Goal: Task Accomplishment & Management: Manage account settings

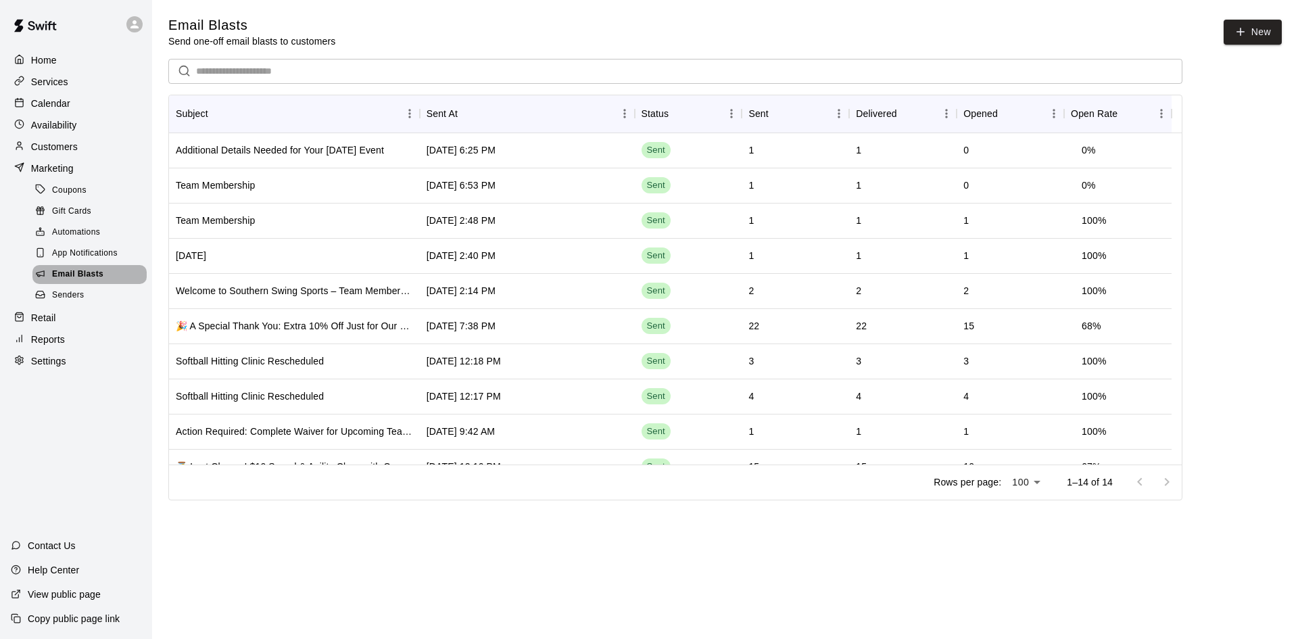
click at [95, 281] on span "Email Blasts" at bounding box center [77, 275] width 51 height 14
click at [91, 253] on div "App Notifications" at bounding box center [89, 253] width 114 height 19
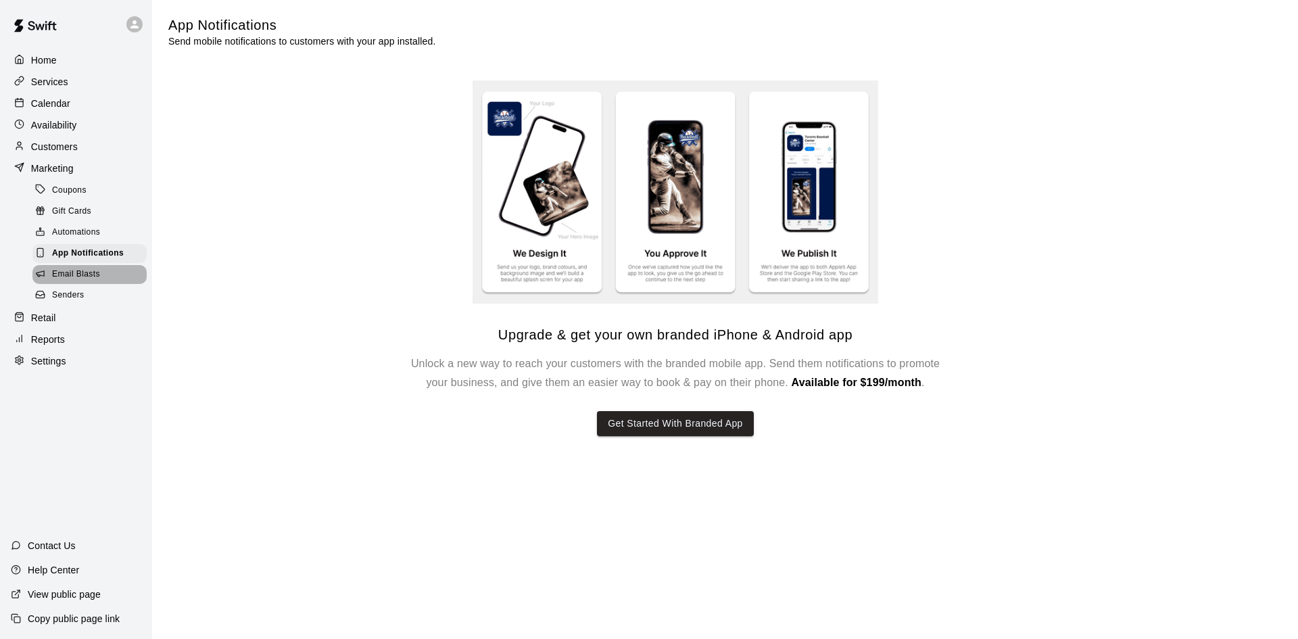
click at [97, 281] on span "Email Blasts" at bounding box center [76, 275] width 48 height 14
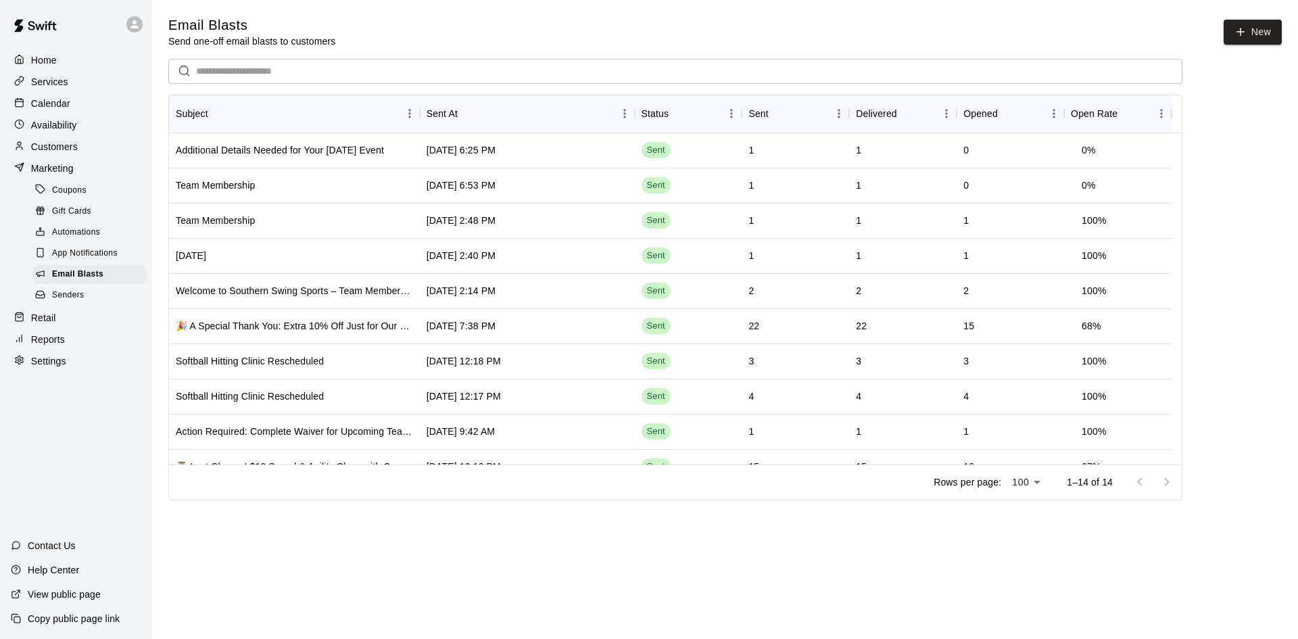
click at [62, 64] on div "Home" at bounding box center [76, 60] width 130 height 20
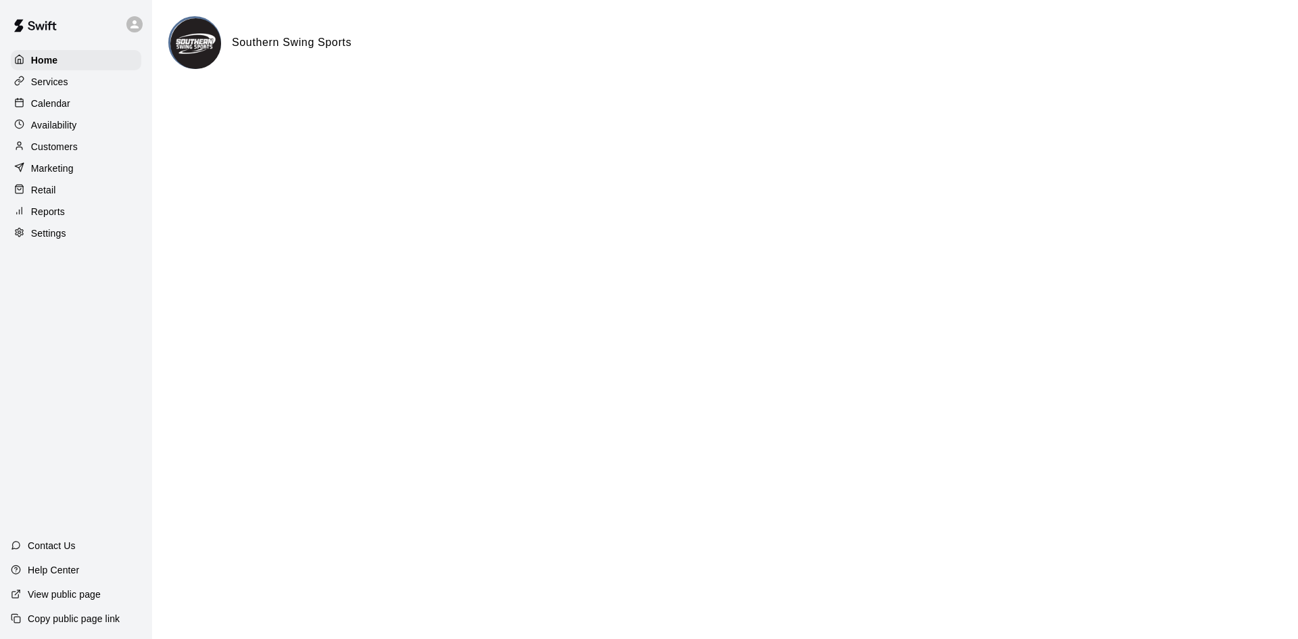
click at [56, 103] on p "Calendar" at bounding box center [50, 104] width 39 height 14
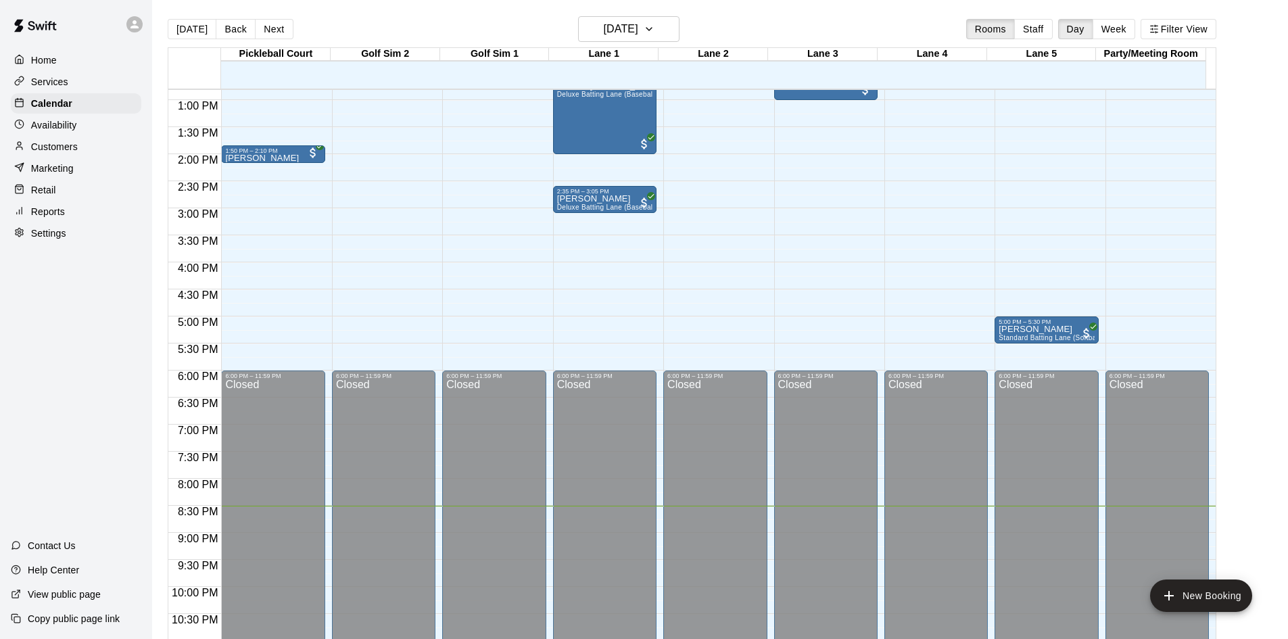
scroll to position [625, 0]
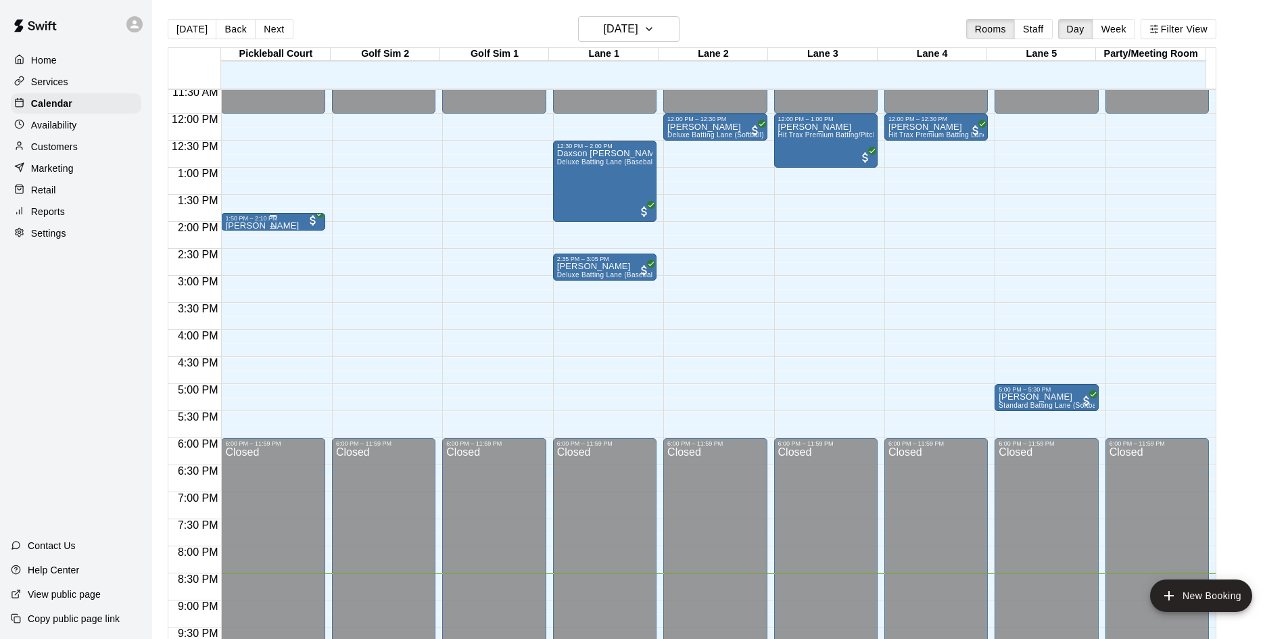
click at [255, 228] on div at bounding box center [272, 227] width 95 height 2
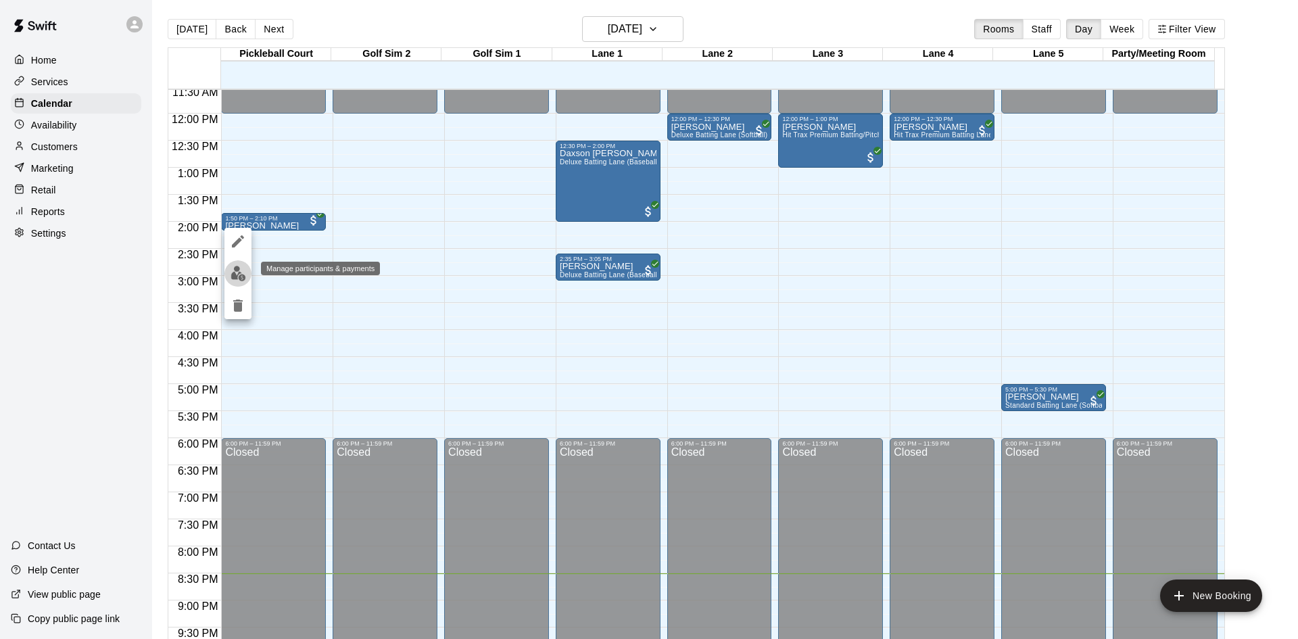
click at [232, 278] on img "edit" at bounding box center [239, 274] width 16 height 16
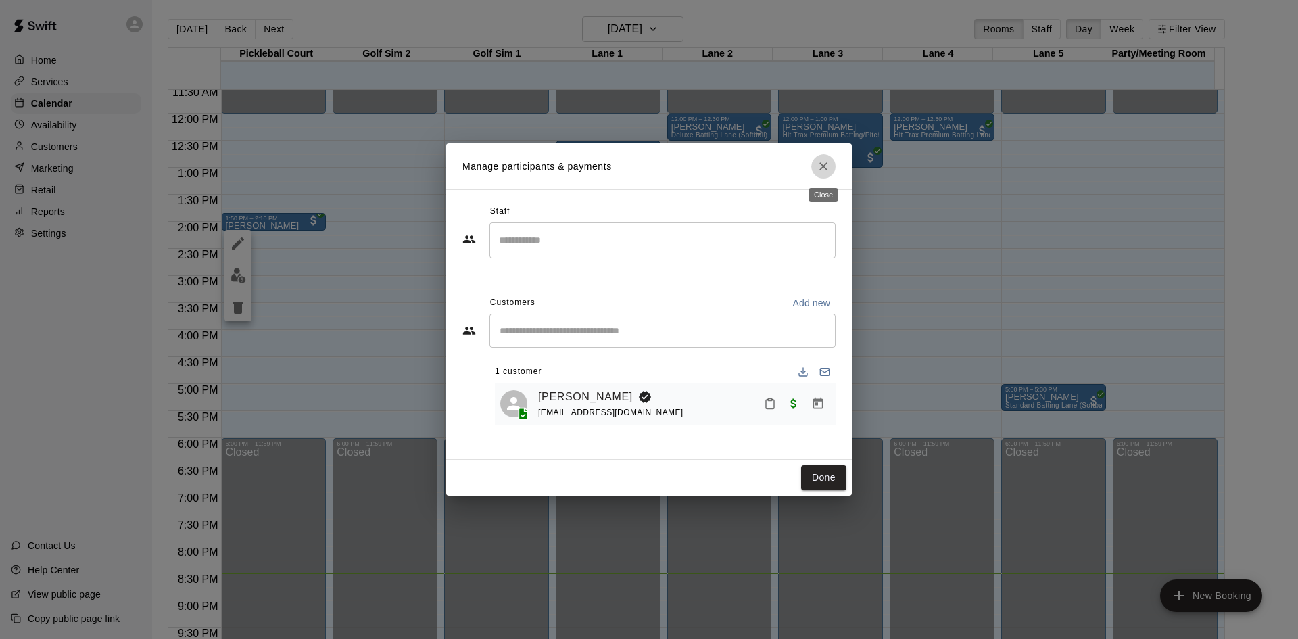
click at [824, 170] on icon "Close" at bounding box center [824, 167] width 14 height 14
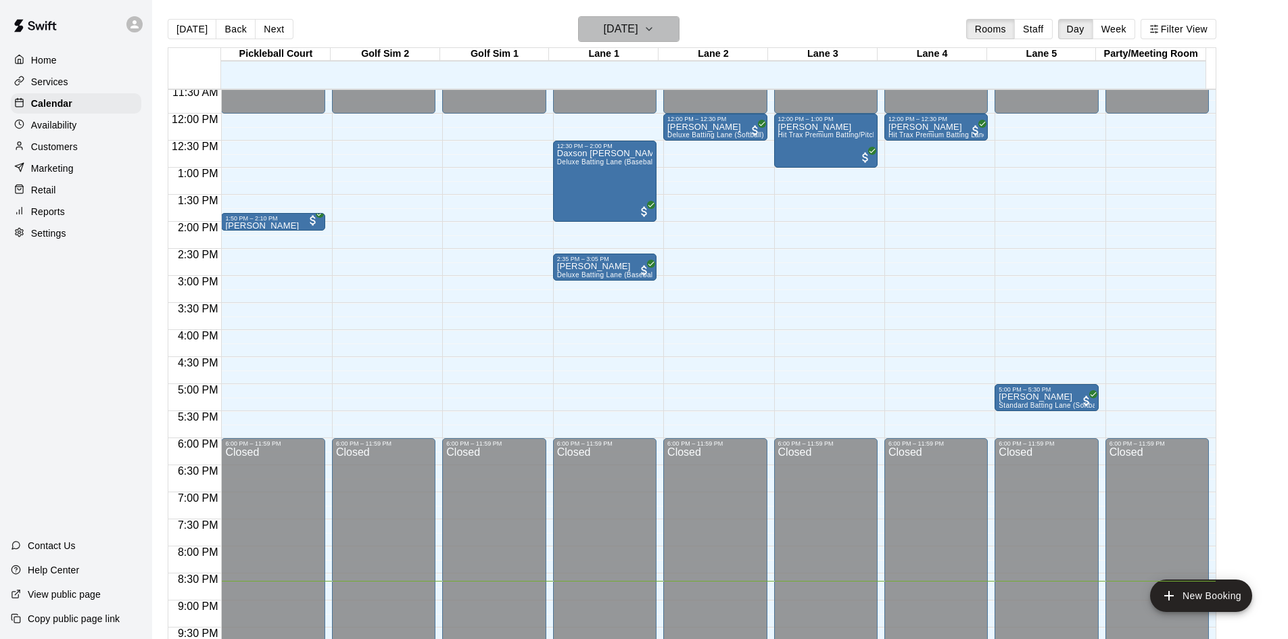
click at [604, 22] on h6 "Sunday Aug 17" at bounding box center [621, 29] width 34 height 19
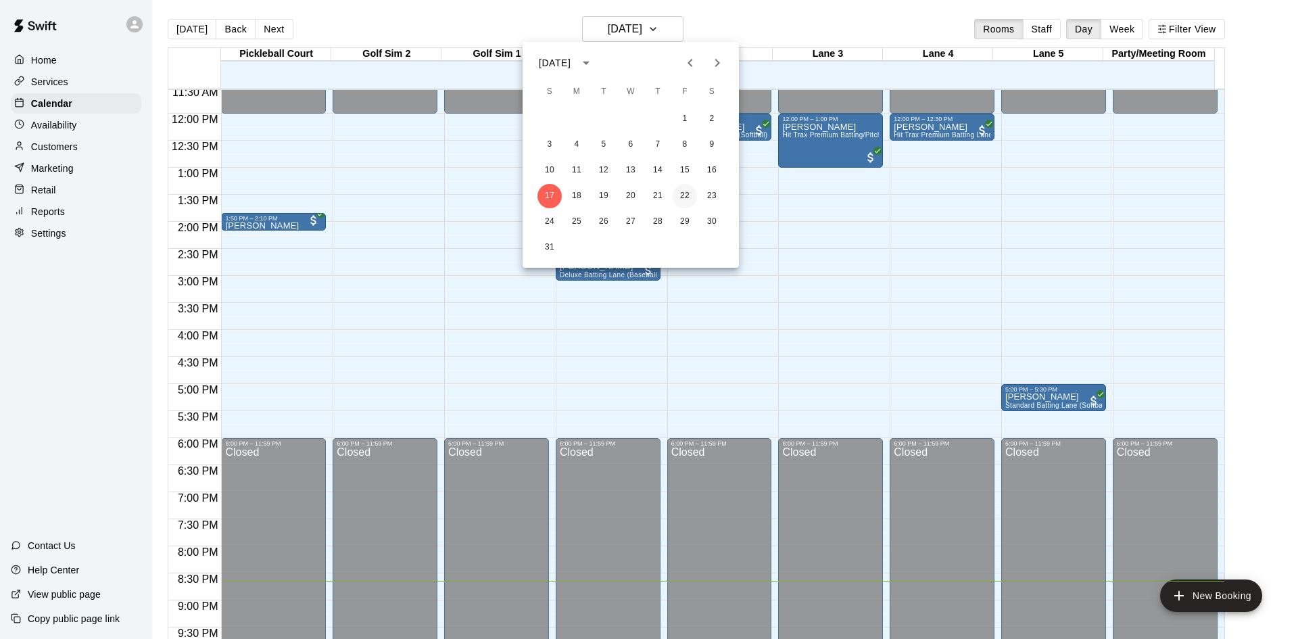
click at [676, 190] on button "22" at bounding box center [685, 196] width 24 height 24
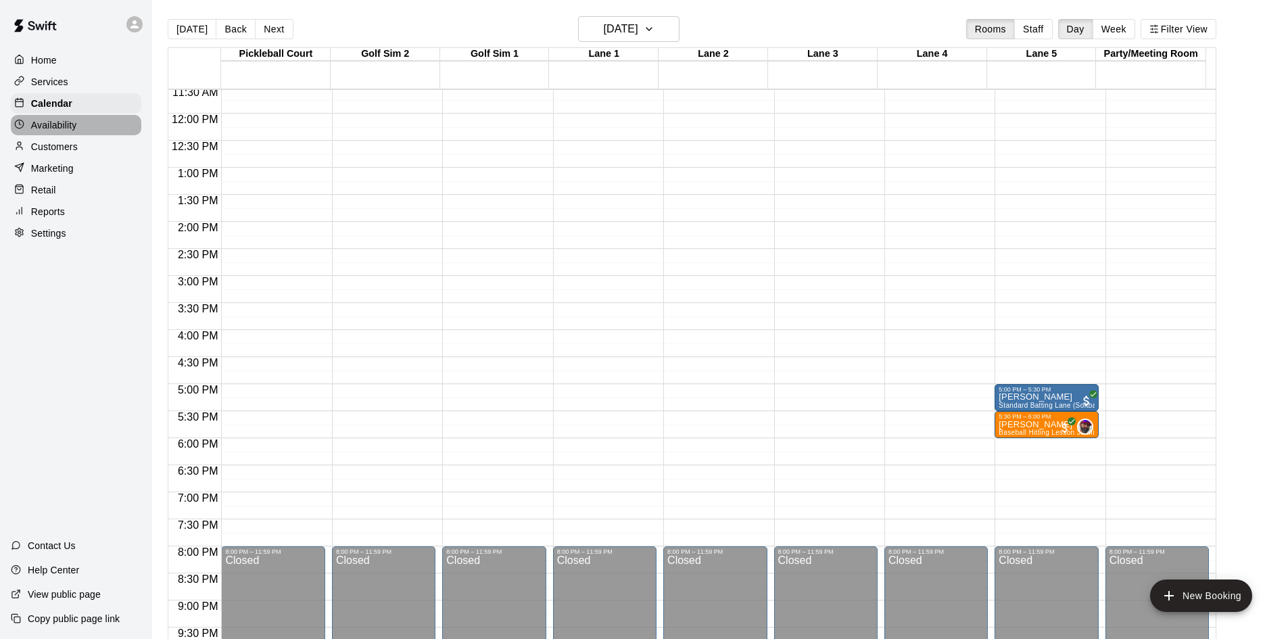
click at [49, 122] on p "Availability" at bounding box center [54, 125] width 46 height 14
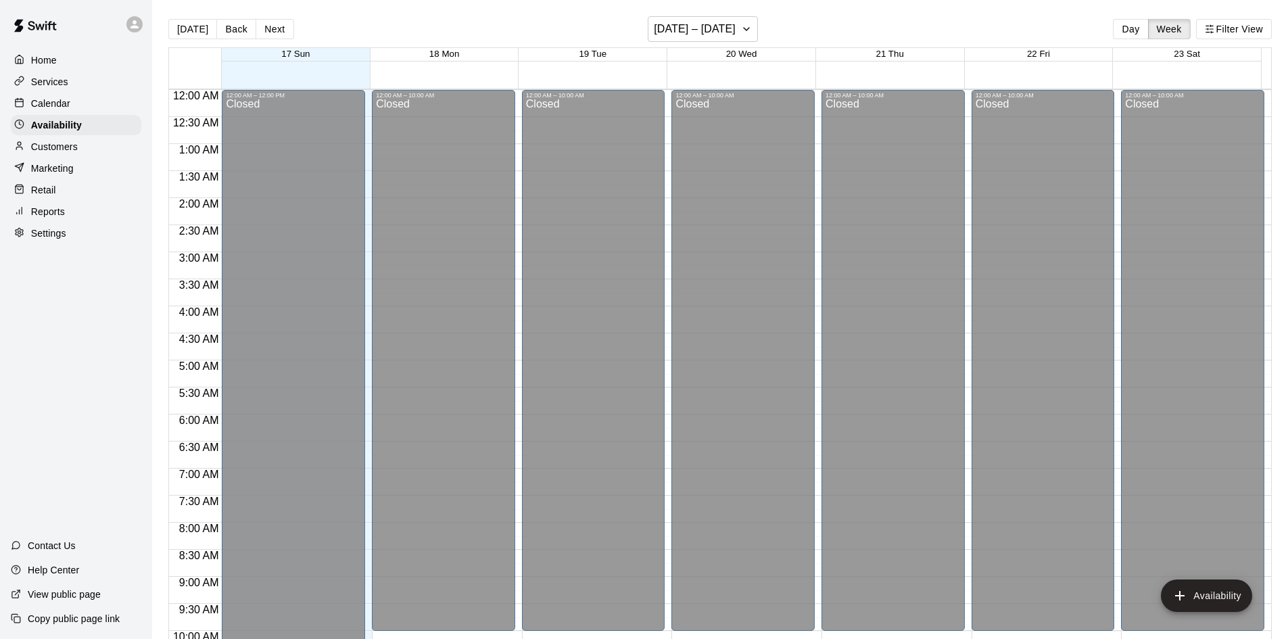
scroll to position [734, 0]
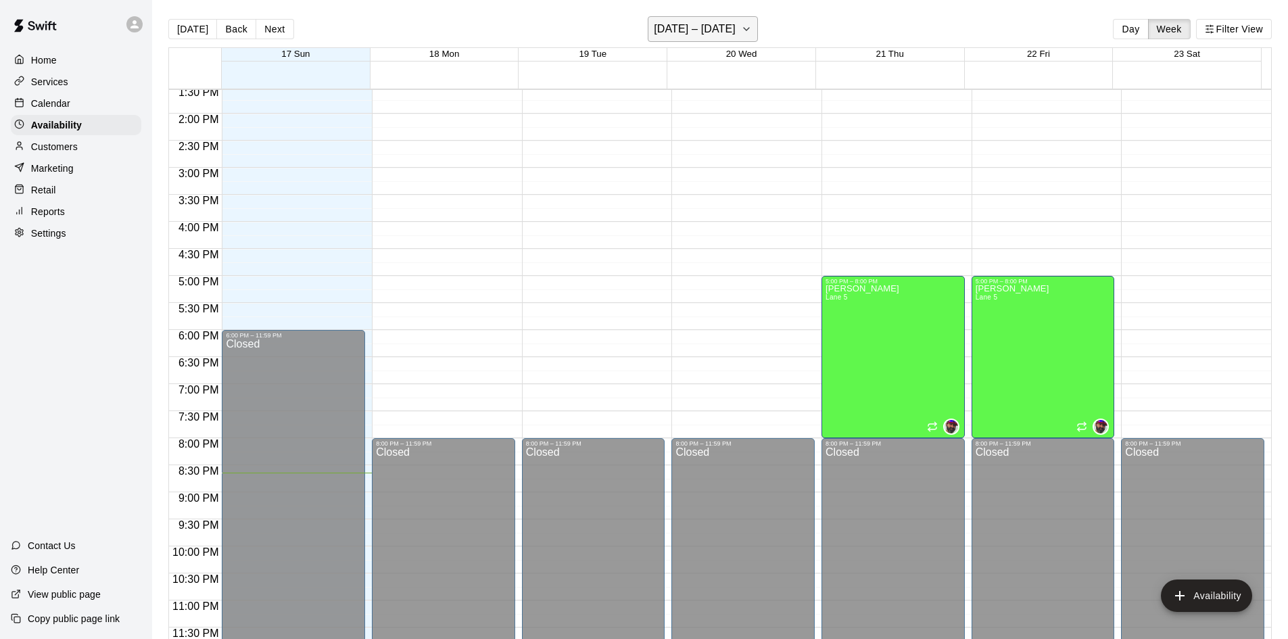
click at [694, 26] on h6 "August 17 – 23" at bounding box center [695, 29] width 82 height 19
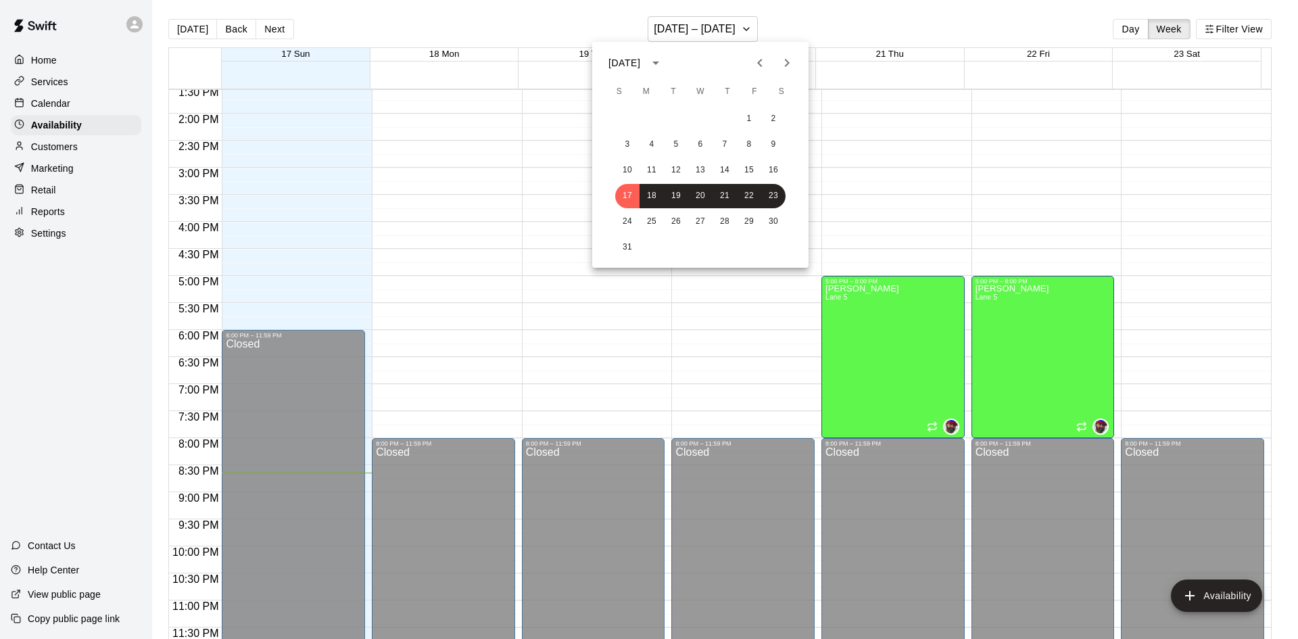
click at [59, 107] on div at bounding box center [649, 319] width 1298 height 639
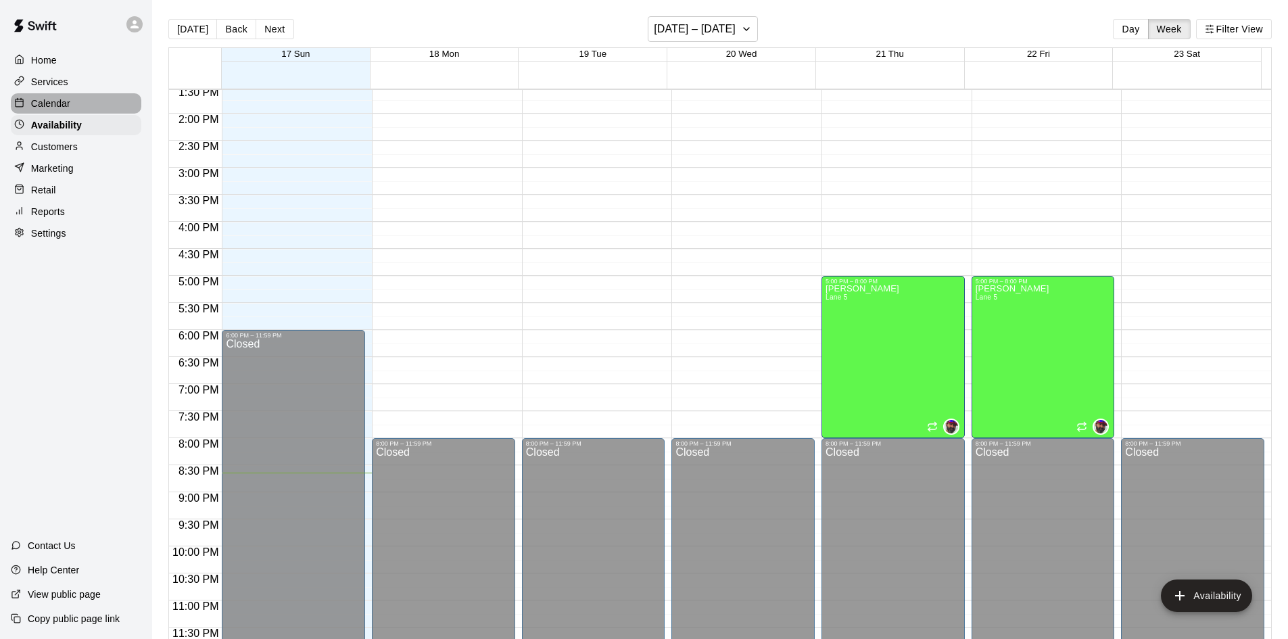
click at [59, 107] on p "Calendar" at bounding box center [50, 104] width 39 height 14
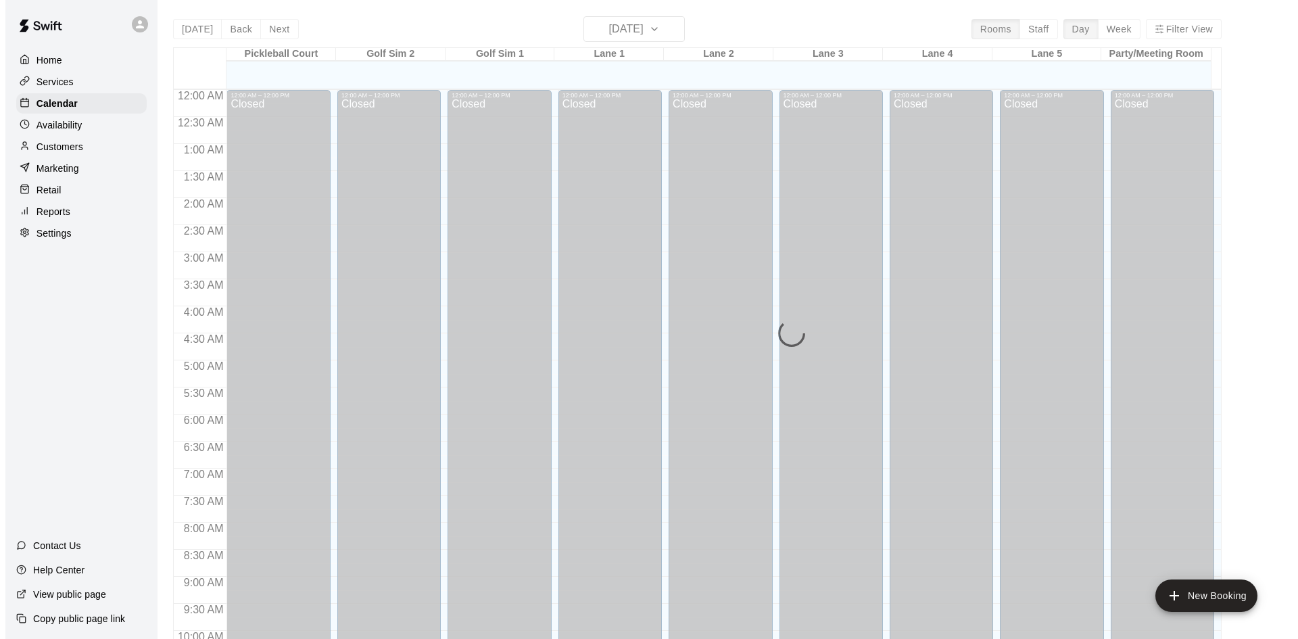
scroll to position [693, 0]
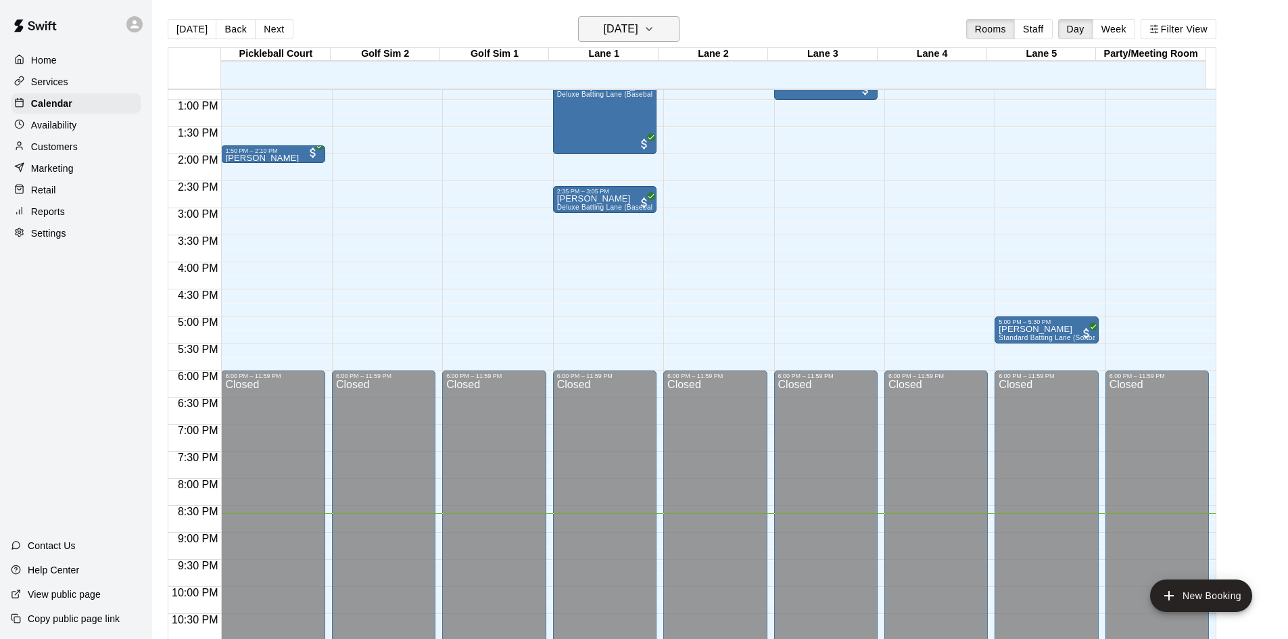
click at [604, 27] on h6 "Sunday Aug 17" at bounding box center [621, 29] width 34 height 19
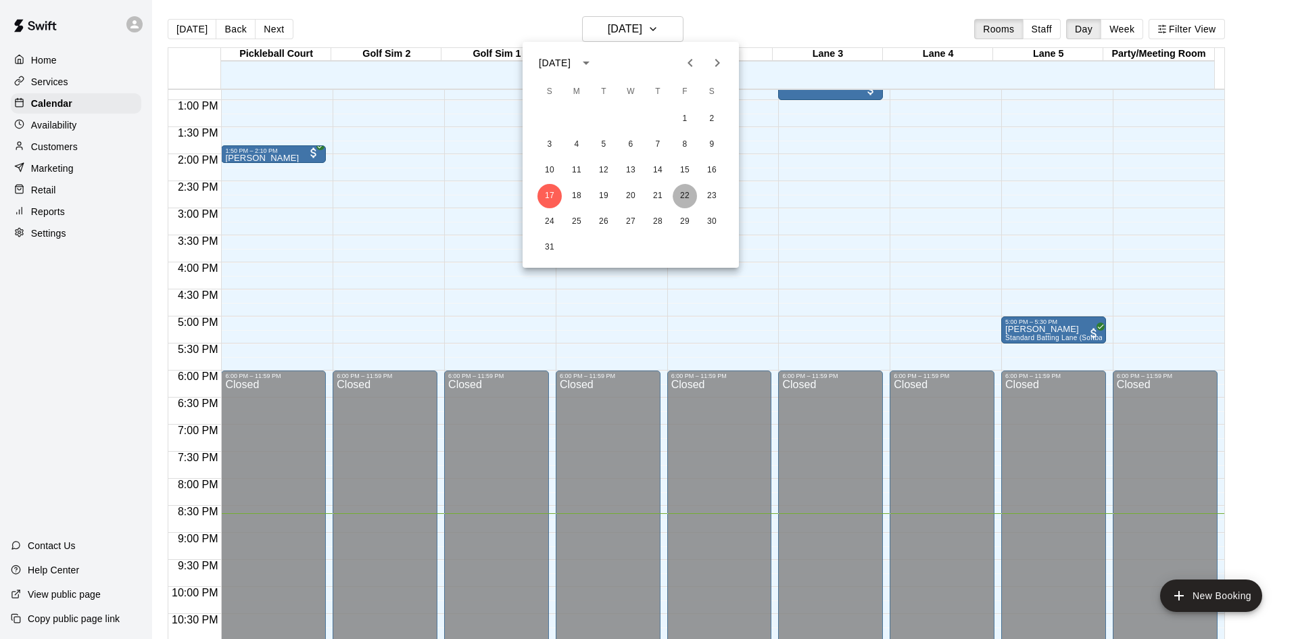
click at [681, 195] on button "22" at bounding box center [685, 196] width 24 height 24
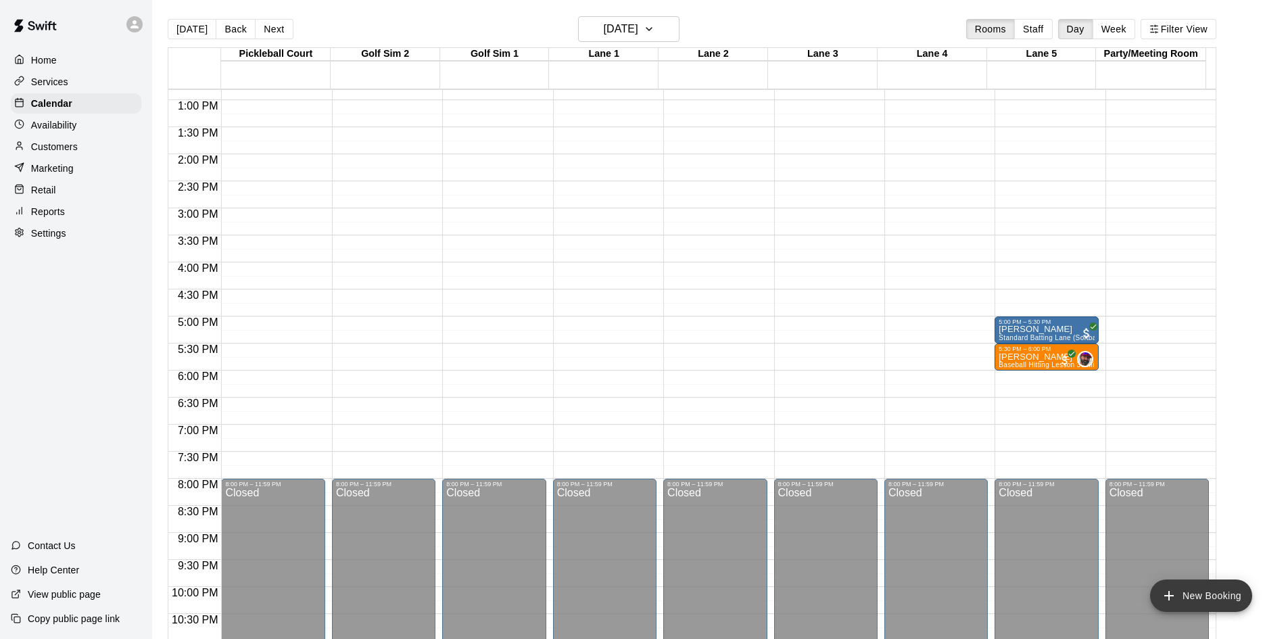
click at [1186, 600] on button "New Booking" at bounding box center [1201, 595] width 102 height 32
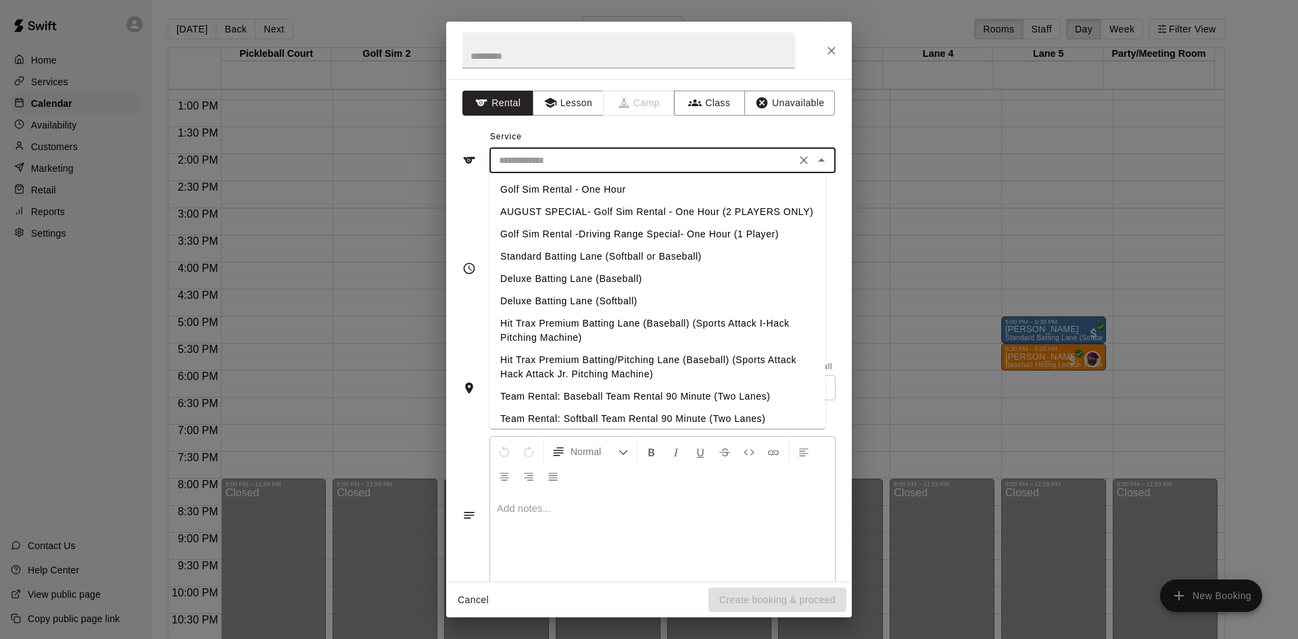
click at [628, 167] on input "text" at bounding box center [642, 160] width 298 height 17
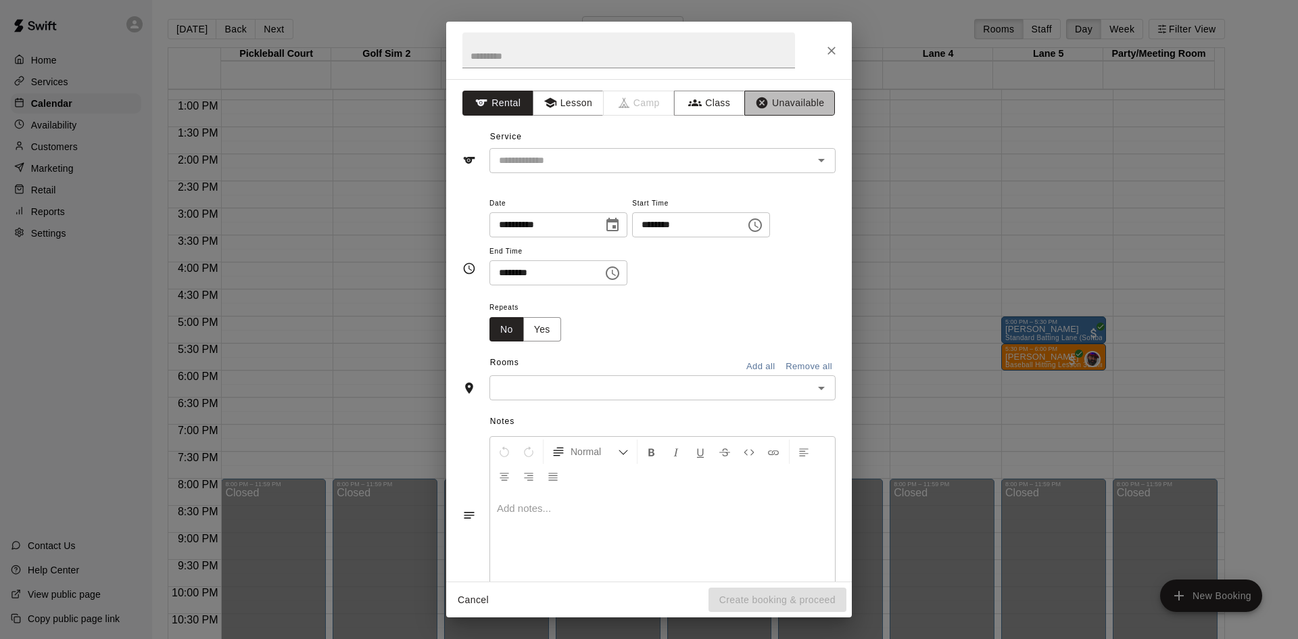
click at [768, 101] on button "Unavailable" at bounding box center [789, 103] width 91 height 25
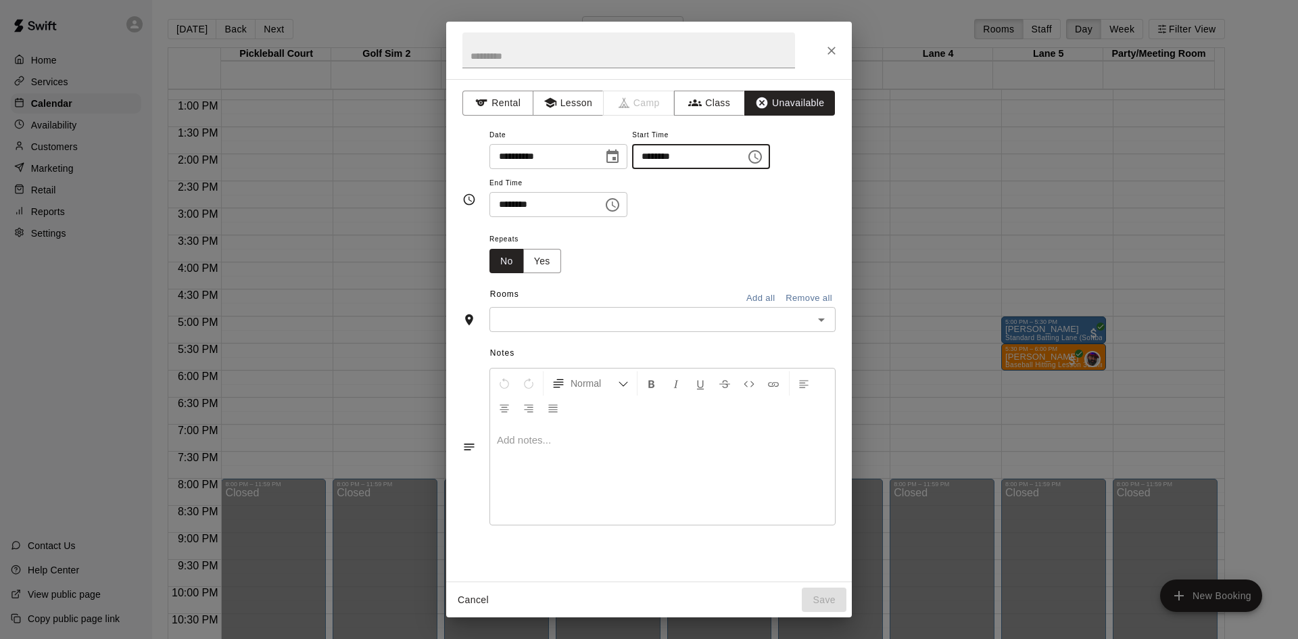
click at [663, 157] on input "********" at bounding box center [684, 156] width 104 height 25
type input "********"
click at [504, 205] on input "********" at bounding box center [541, 204] width 104 height 25
click at [522, 208] on input "********" at bounding box center [541, 204] width 104 height 25
click at [509, 262] on button "No" at bounding box center [506, 261] width 34 height 25
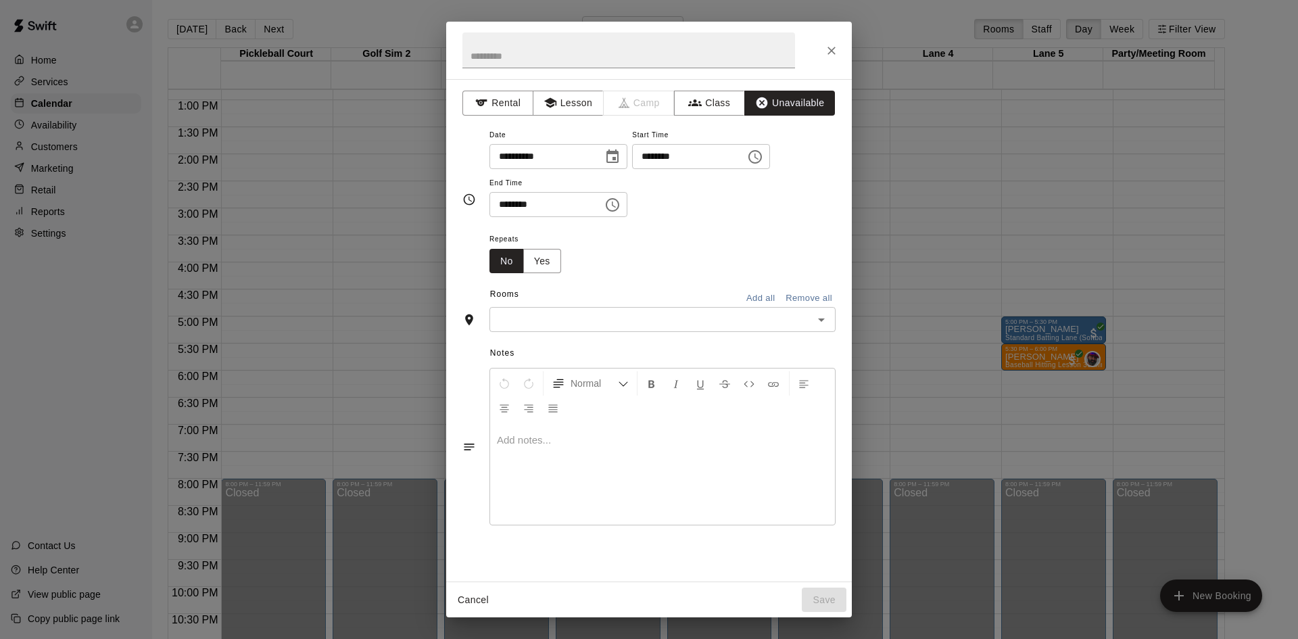
click at [520, 208] on input "********" at bounding box center [541, 204] width 104 height 25
click at [527, 310] on div "​" at bounding box center [662, 319] width 346 height 25
type input "********"
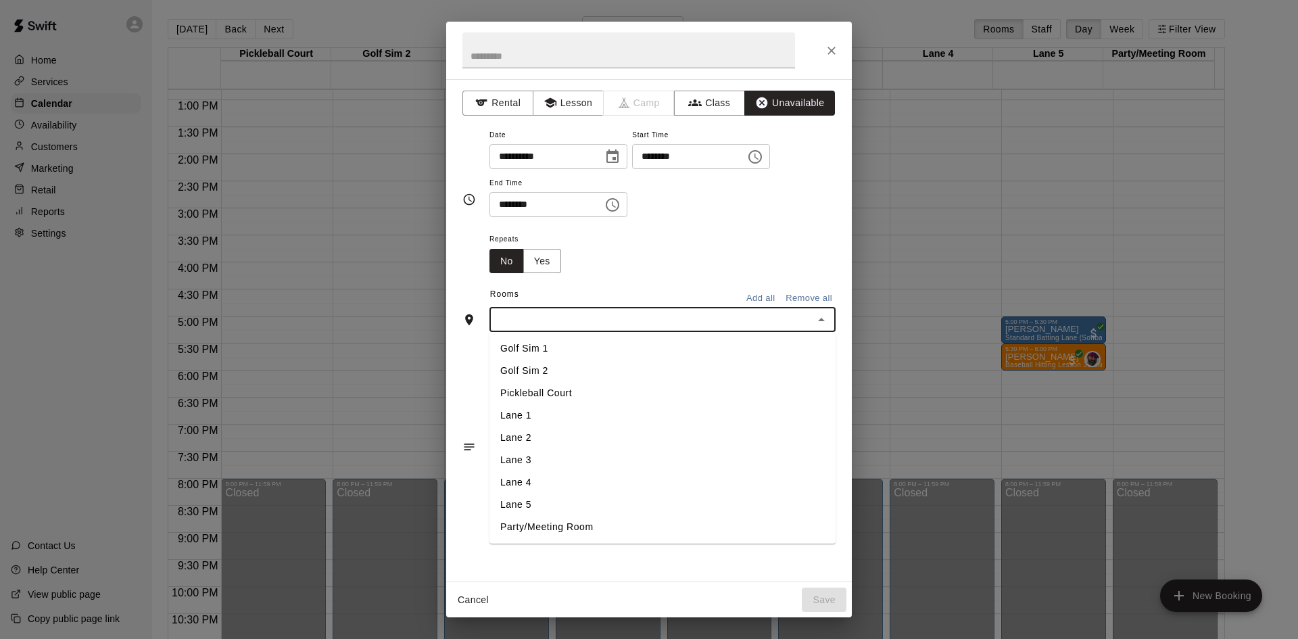
click at [768, 295] on button "Add all" at bounding box center [760, 298] width 43 height 21
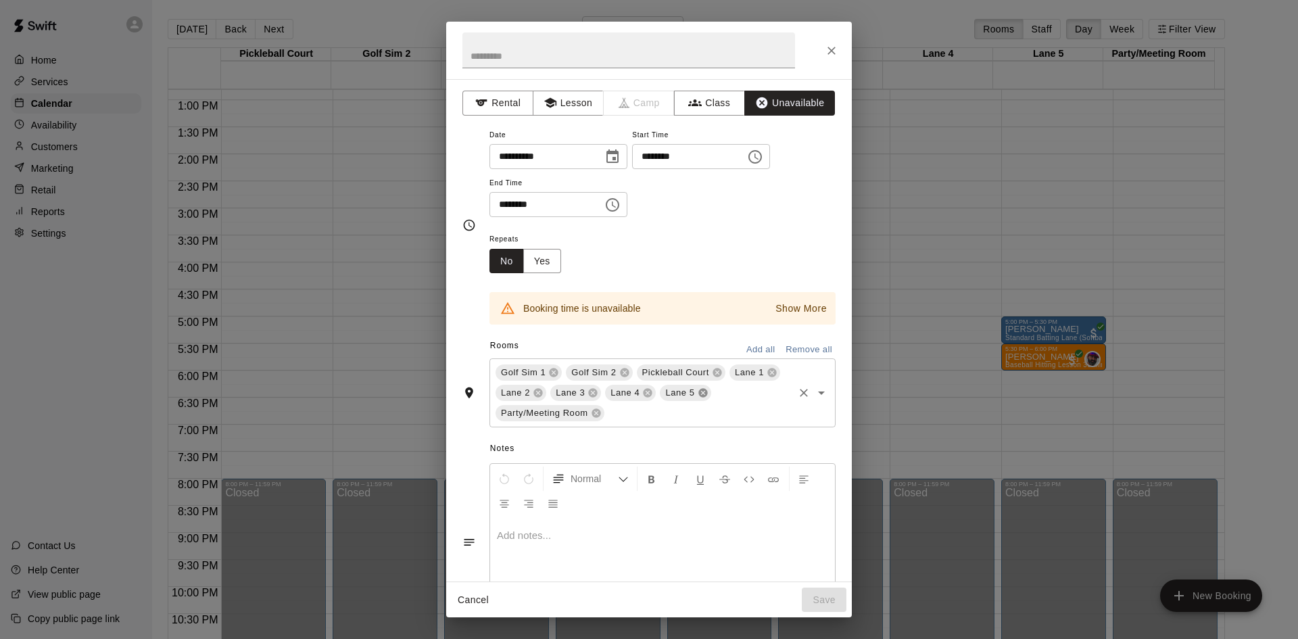
click at [708, 394] on icon at bounding box center [703, 392] width 11 height 11
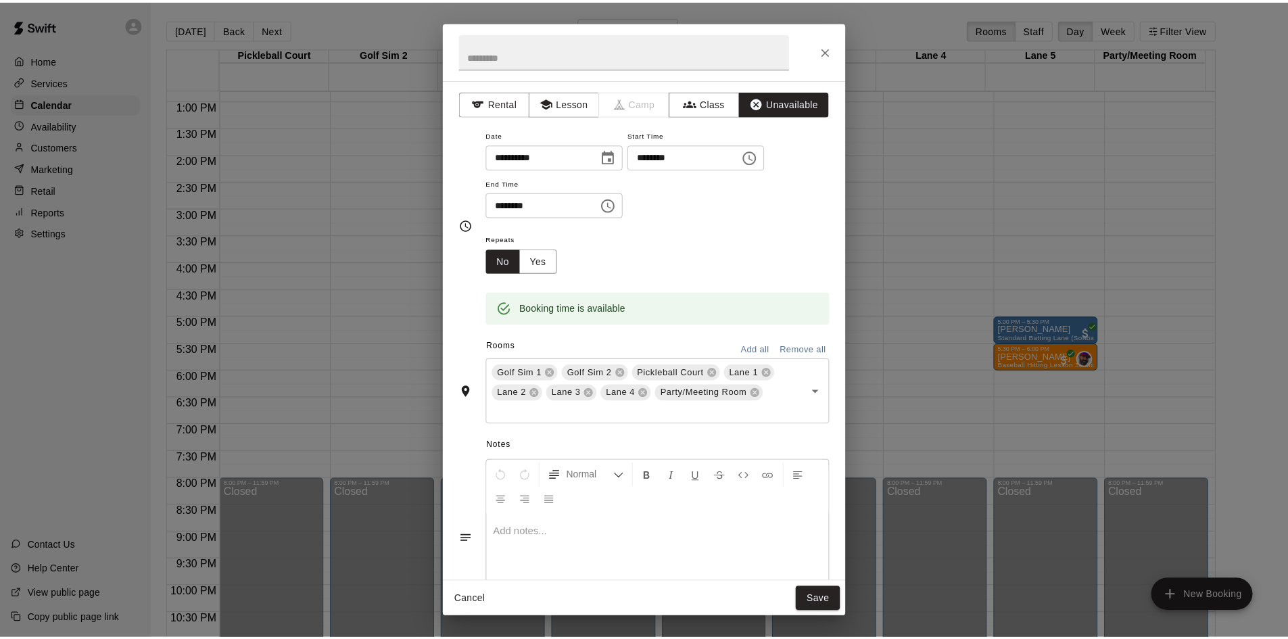
scroll to position [64, 0]
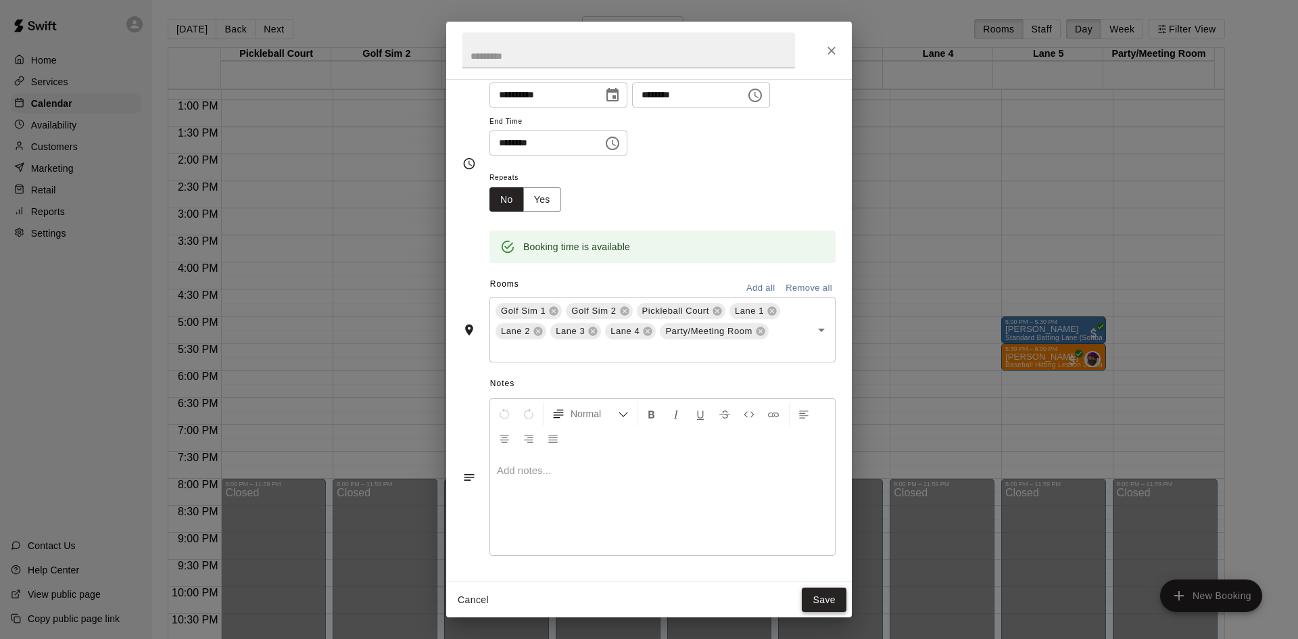
click at [810, 600] on button "Save" at bounding box center [824, 599] width 45 height 25
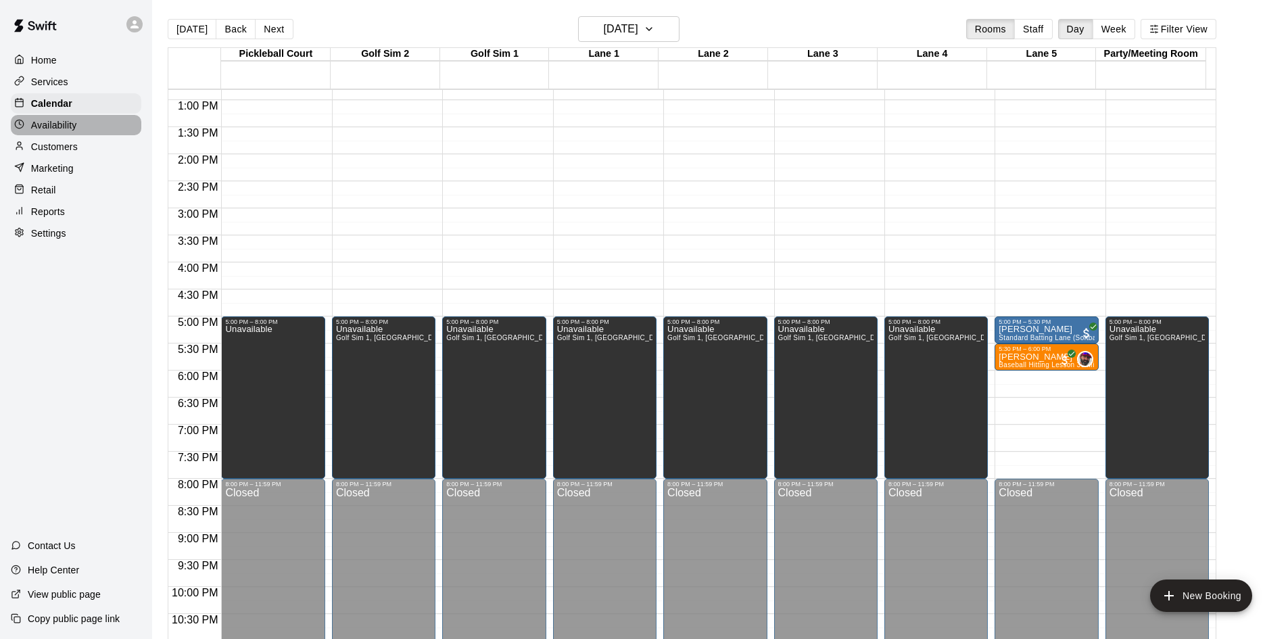
click at [68, 132] on p "Availability" at bounding box center [54, 125] width 46 height 14
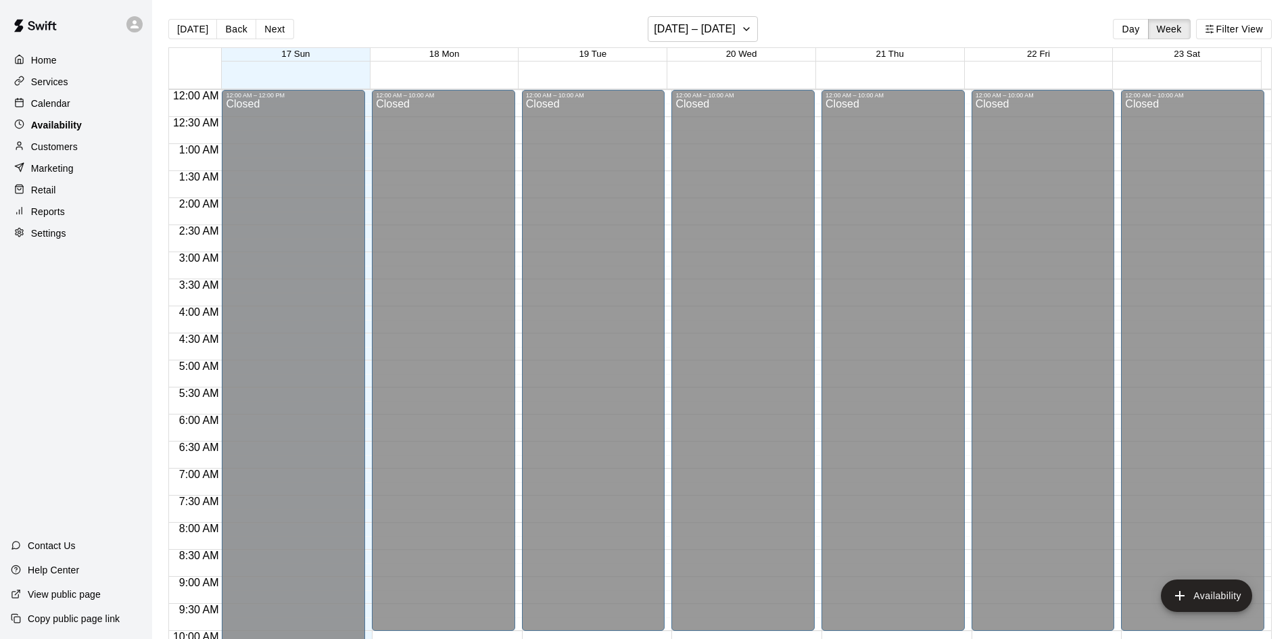
scroll to position [734, 0]
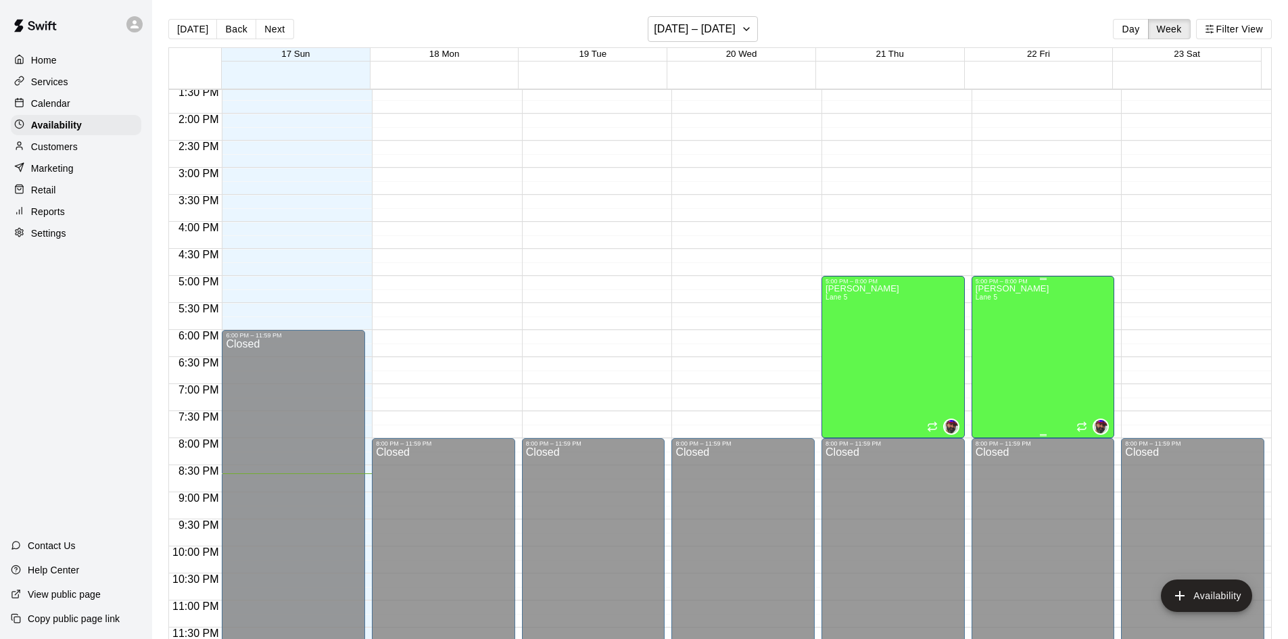
click at [1004, 343] on div "Jobe Allen Lane 5" at bounding box center [1012, 604] width 74 height 639
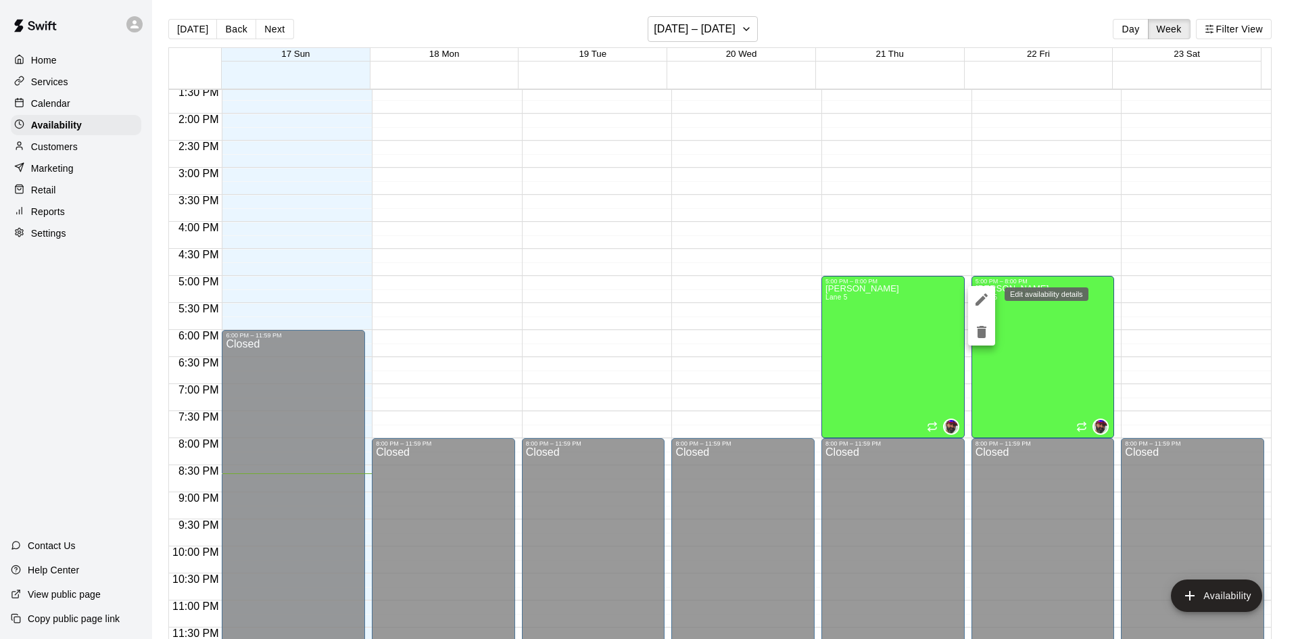
click at [977, 294] on icon "edit" at bounding box center [981, 299] width 16 height 16
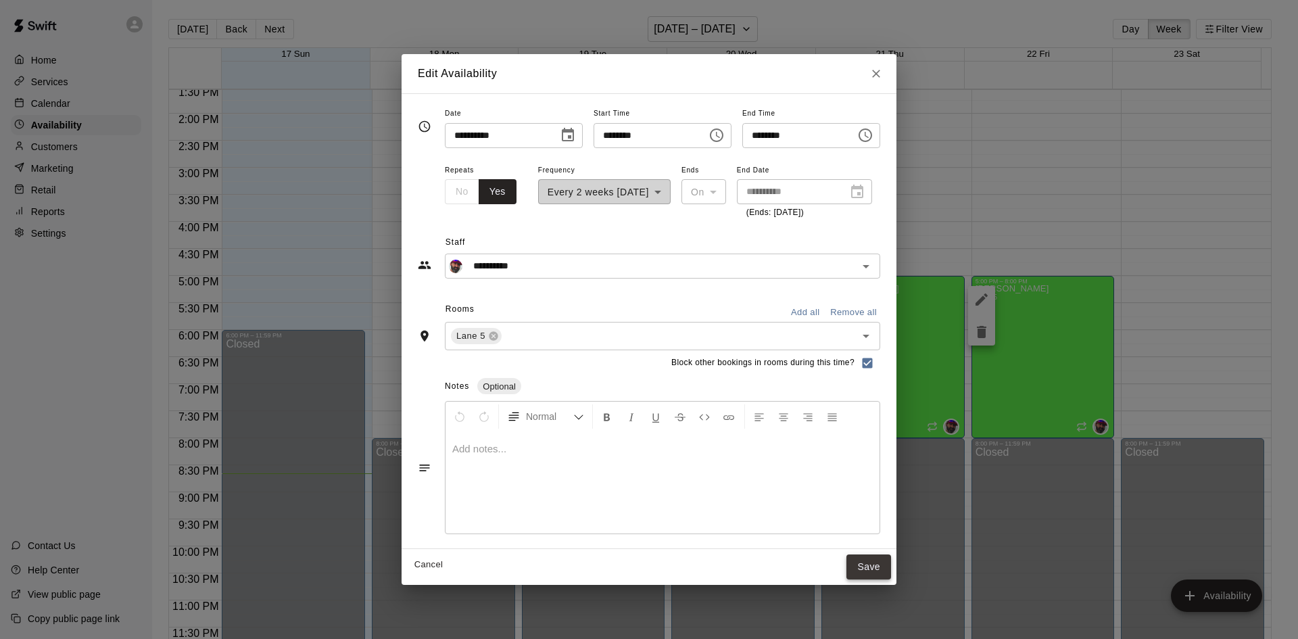
click at [891, 566] on button "Save" at bounding box center [868, 566] width 45 height 25
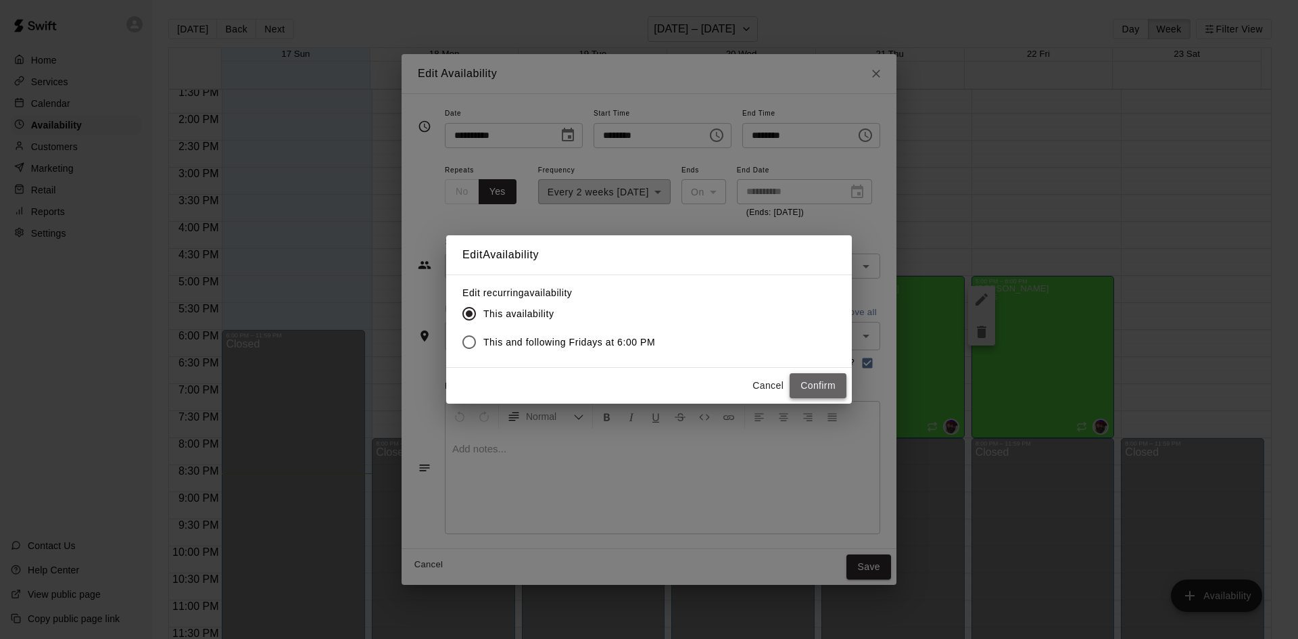
click at [814, 374] on button "Confirm" at bounding box center [818, 385] width 57 height 25
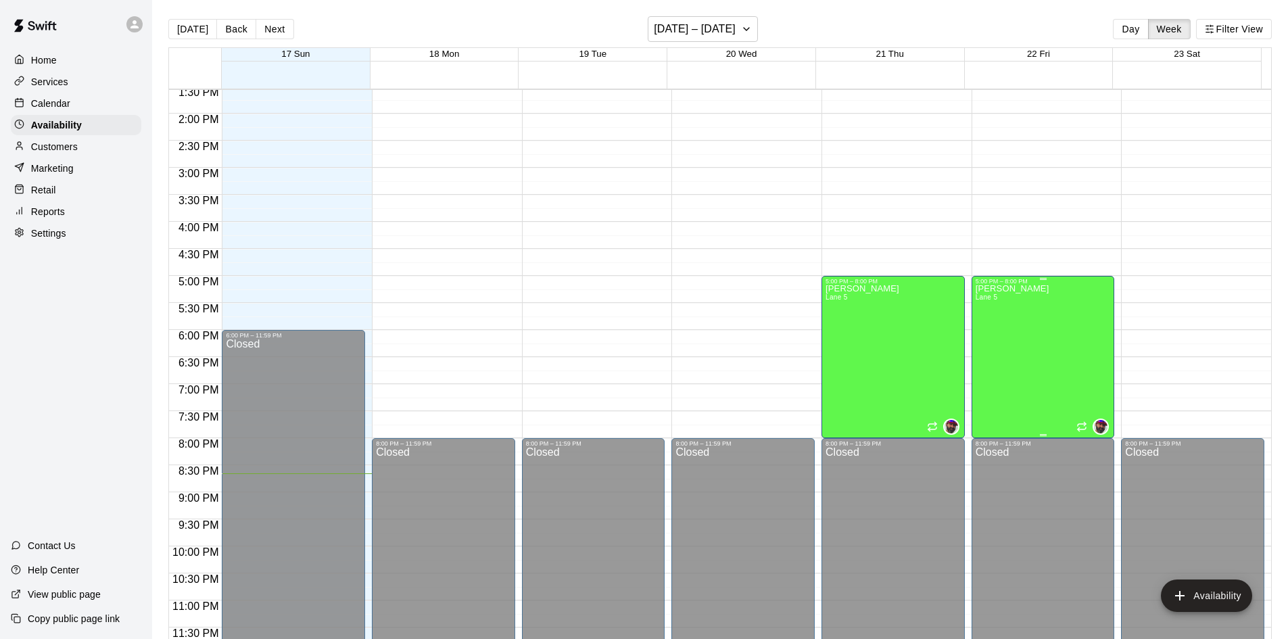
click at [985, 360] on div "Jobe Allen Lane 5" at bounding box center [1012, 604] width 74 height 639
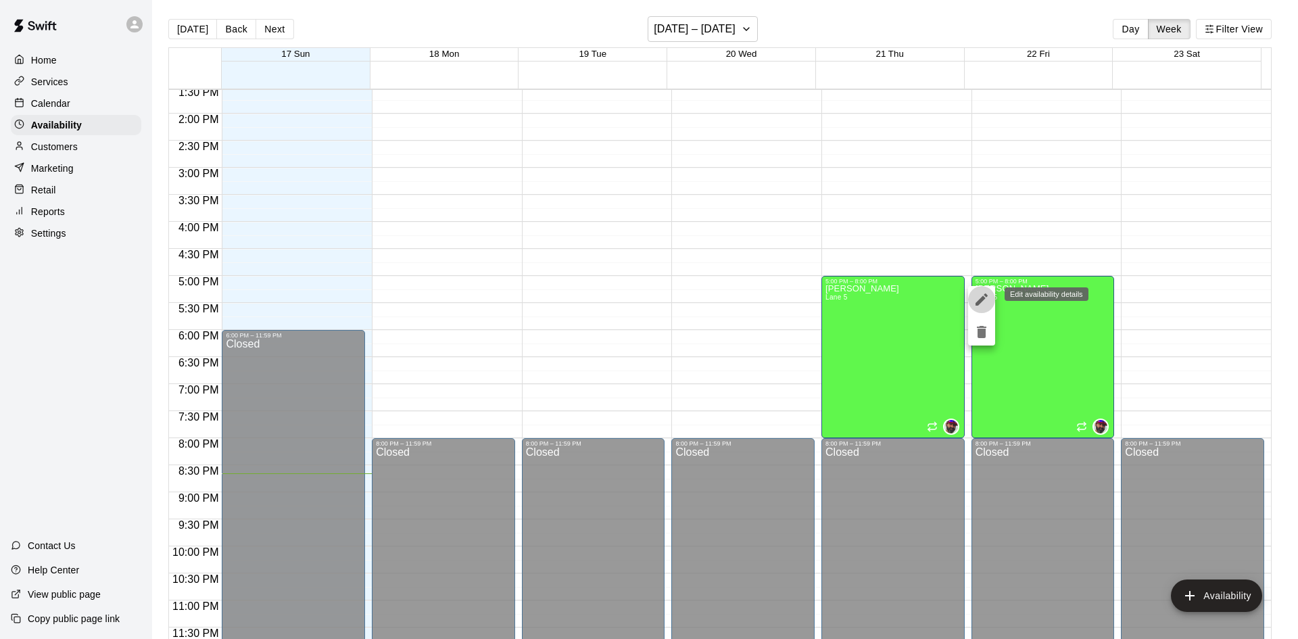
click at [987, 298] on icon "edit" at bounding box center [981, 299] width 16 height 16
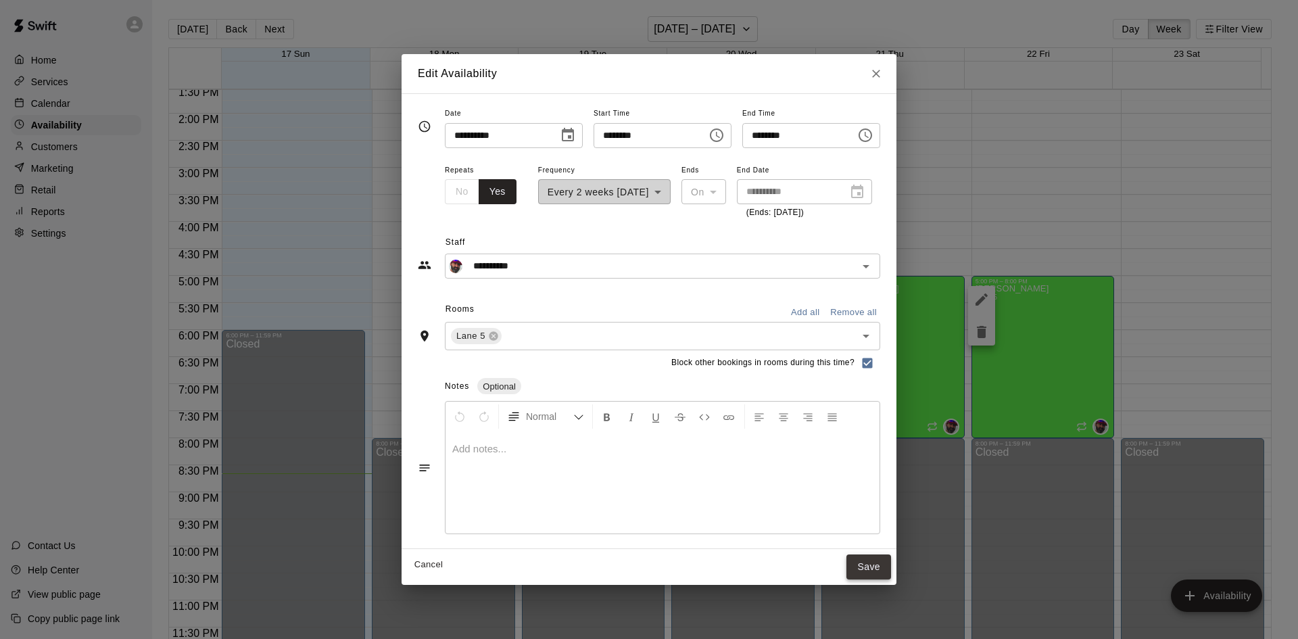
click at [891, 560] on button "Save" at bounding box center [868, 566] width 45 height 25
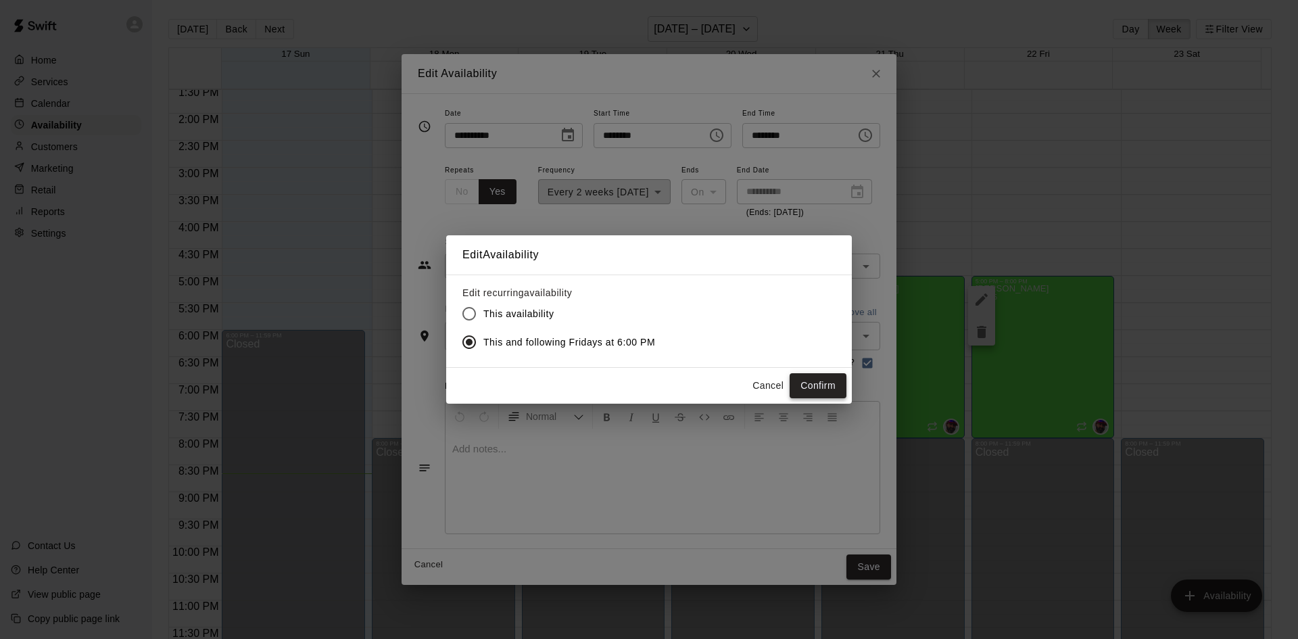
click at [817, 387] on button "Confirm" at bounding box center [818, 385] width 57 height 25
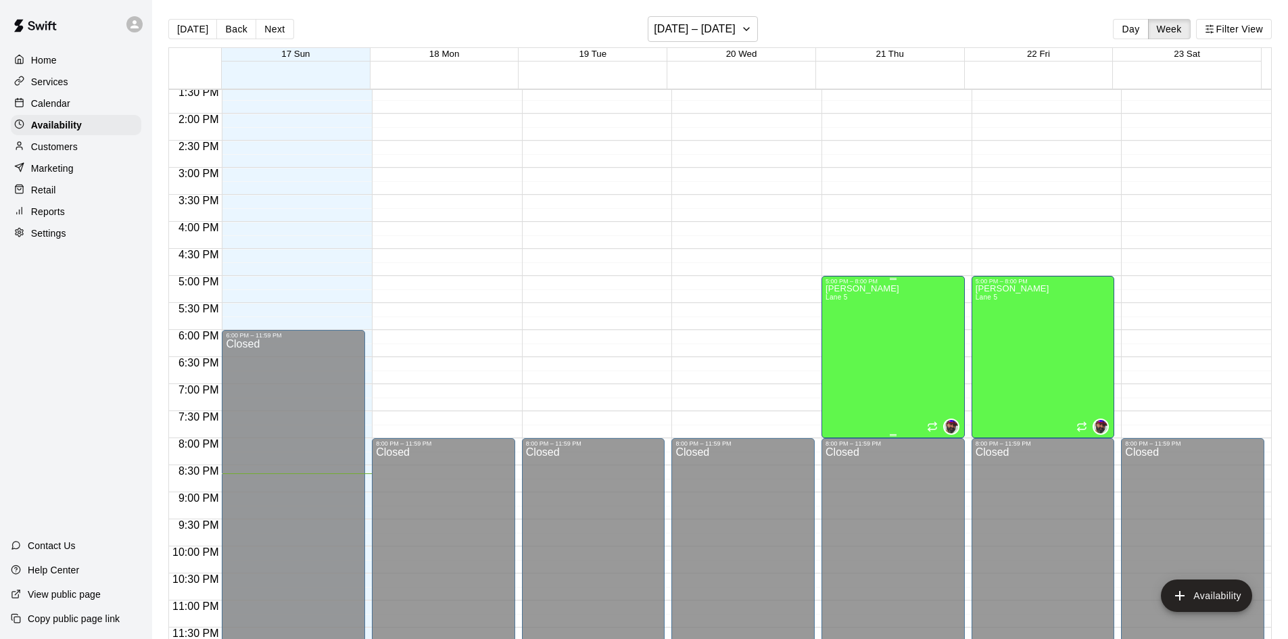
click at [867, 355] on div "Jobe Allen Lane 5" at bounding box center [892, 604] width 135 height 639
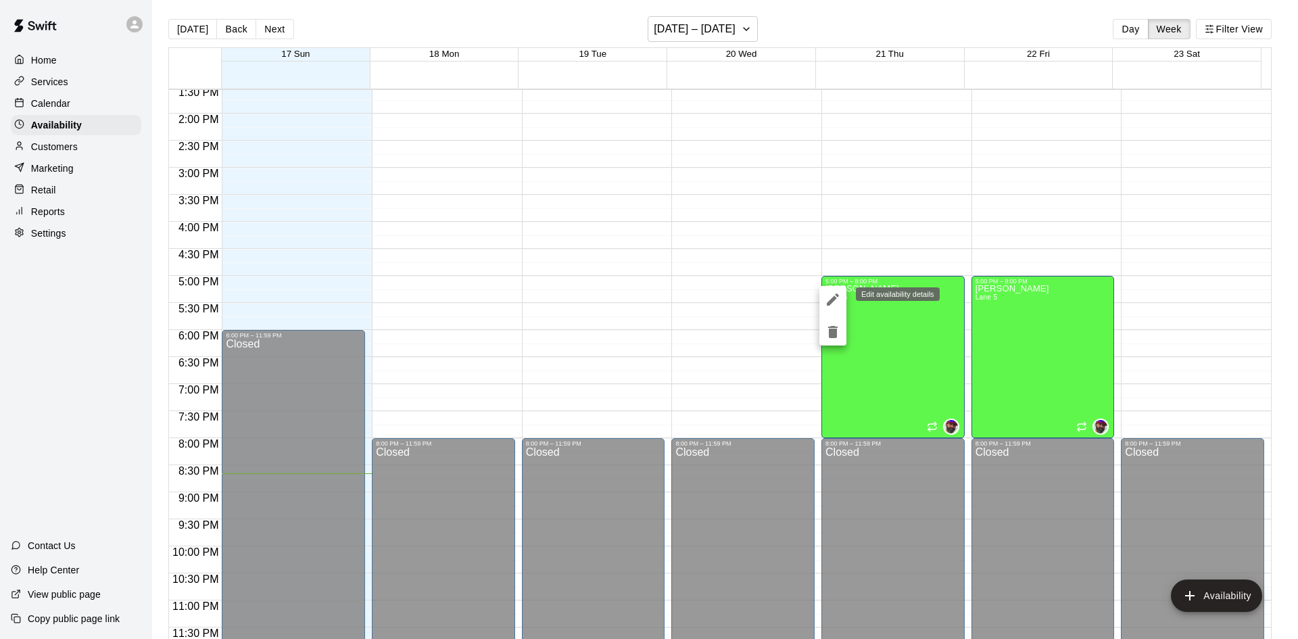
click at [832, 291] on icon "edit" at bounding box center [833, 299] width 16 height 16
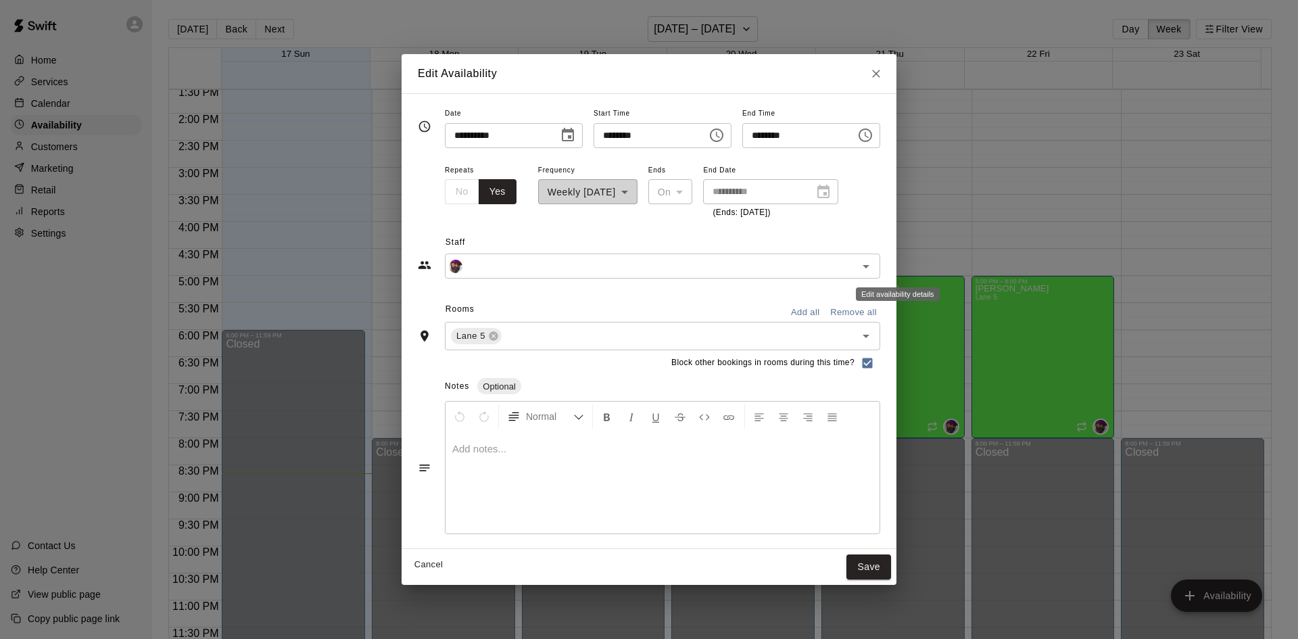
type input "**********"
click at [891, 564] on button "Save" at bounding box center [868, 566] width 45 height 25
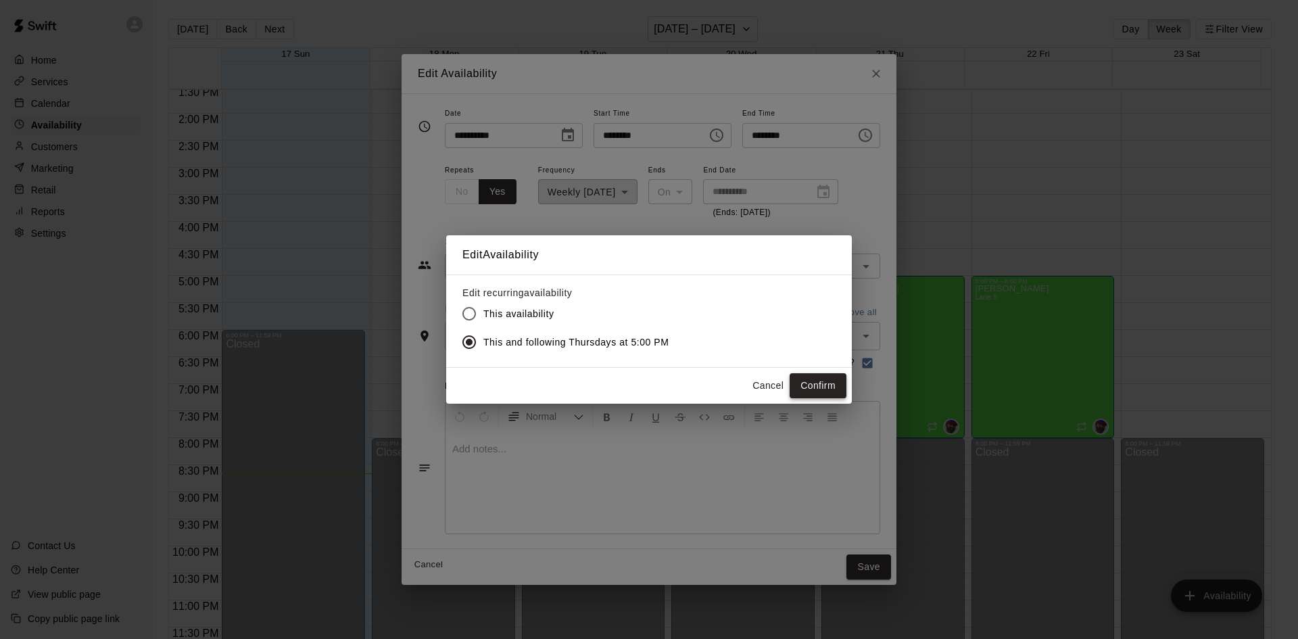
click at [824, 384] on button "Confirm" at bounding box center [818, 385] width 57 height 25
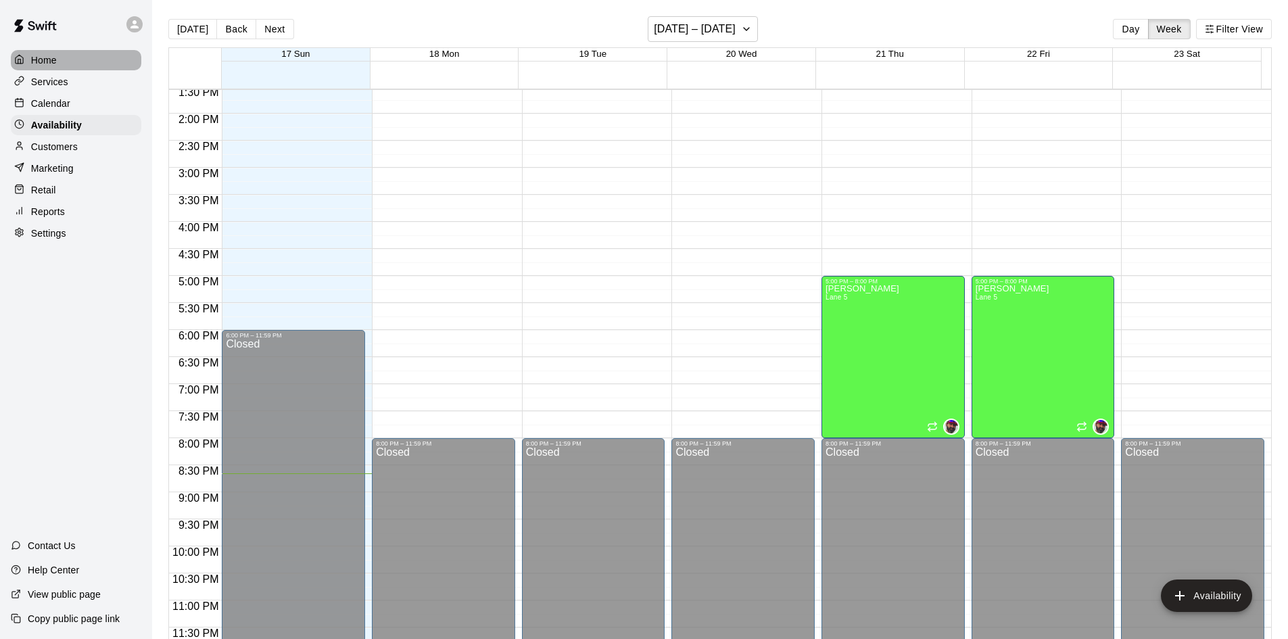
click at [49, 56] on p "Home" at bounding box center [44, 60] width 26 height 14
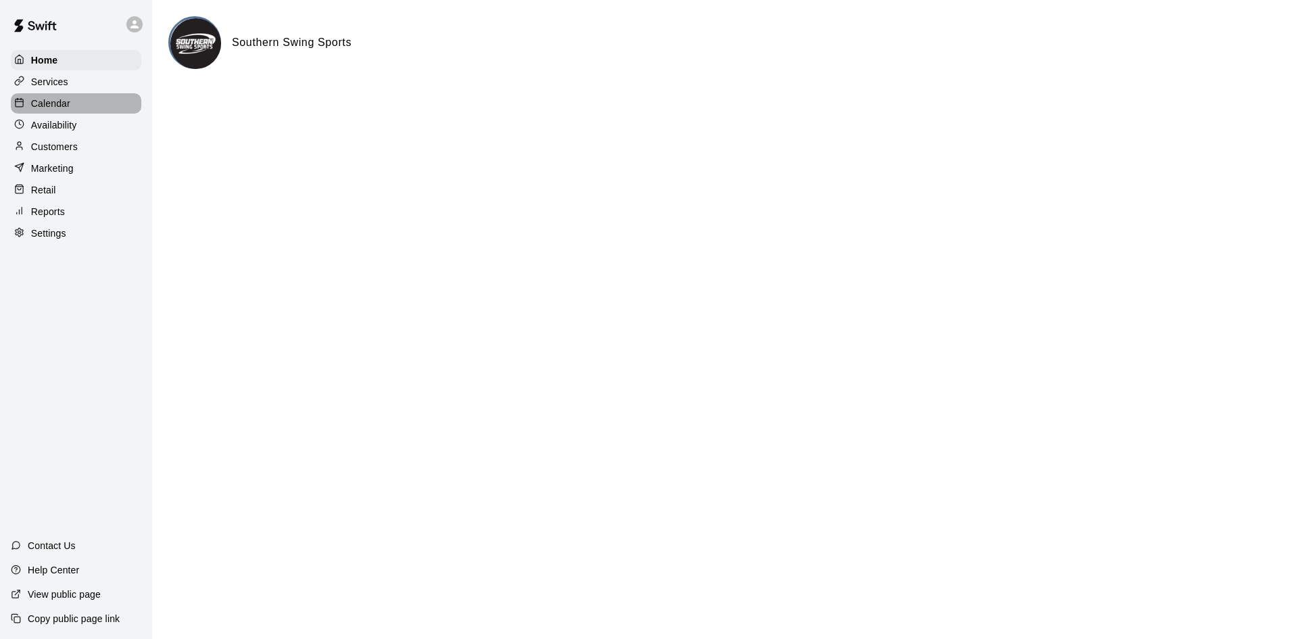
click at [53, 100] on p "Calendar" at bounding box center [50, 104] width 39 height 14
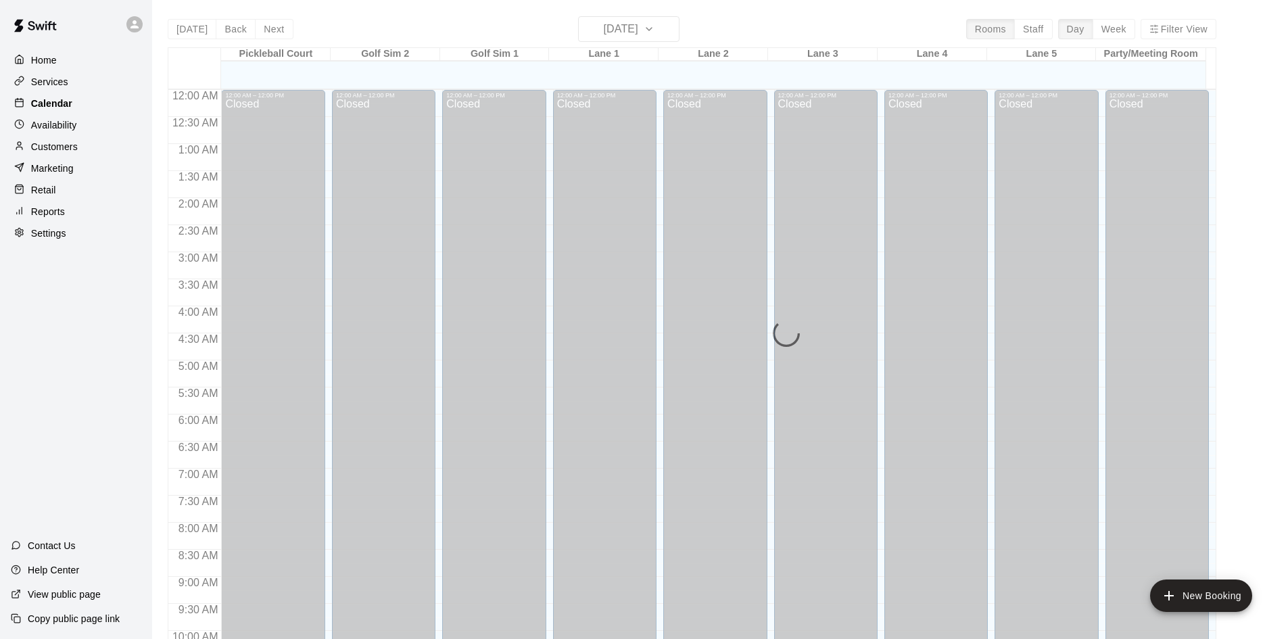
scroll to position [693, 0]
